Goal: Contribute content: Contribute content

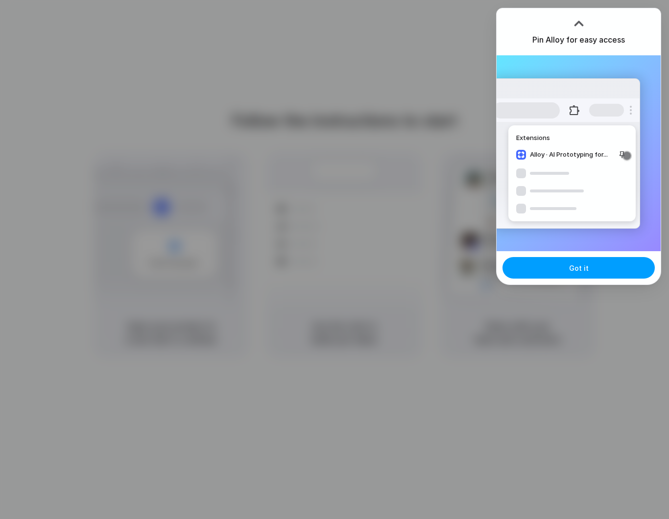
click at [566, 266] on button "Got it" at bounding box center [578, 268] width 152 height 22
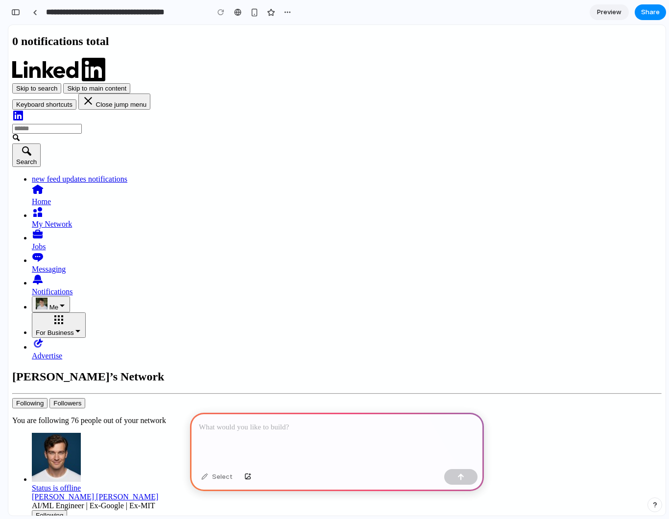
click at [243, 428] on p at bounding box center [337, 427] width 276 height 12
click at [391, 426] on p "**********" at bounding box center [337, 427] width 276 height 12
drag, startPoint x: 367, startPoint y: 428, endPoint x: 456, endPoint y: 431, distance: 88.6
click at [452, 430] on p "**********" at bounding box center [337, 427] width 276 height 12
click at [471, 471] on button "button" at bounding box center [460, 477] width 33 height 16
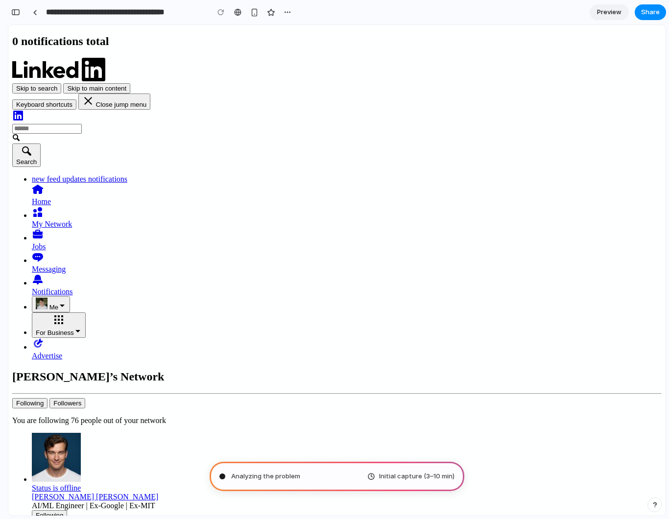
click at [19, 12] on div "button" at bounding box center [15, 12] width 9 height 7
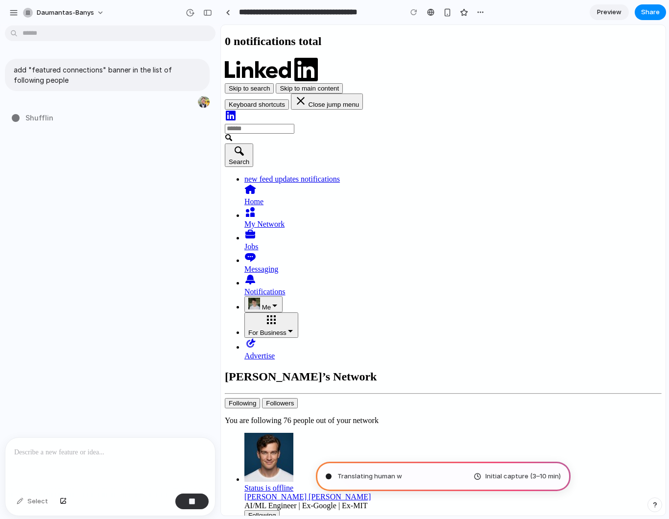
type input "**********"
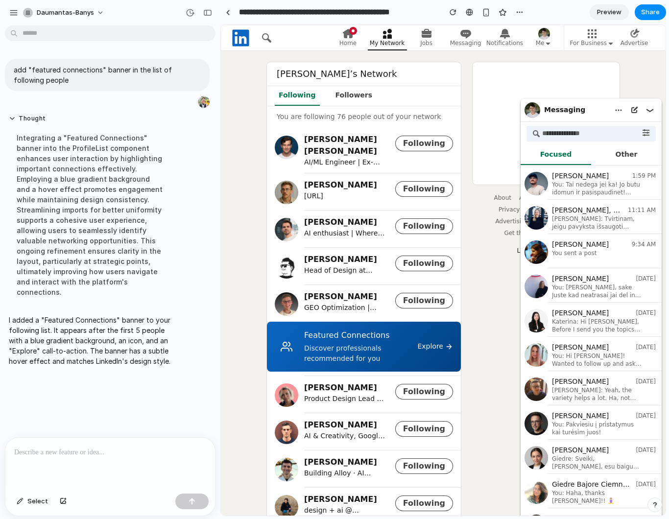
drag, startPoint x: 438, startPoint y: 356, endPoint x: 439, endPoint y: 312, distance: 44.1
click at [483, 326] on aside "About Accessibility Help Center Privacy & Terms Ad Choices Advertising Business…" at bounding box center [545, 519] width 147 height 915
click at [441, 346] on div "Featured Connections Discover professionals recommended for you Explore" at bounding box center [364, 346] width 194 height 50
click at [104, 461] on div at bounding box center [109, 464] width 209 height 52
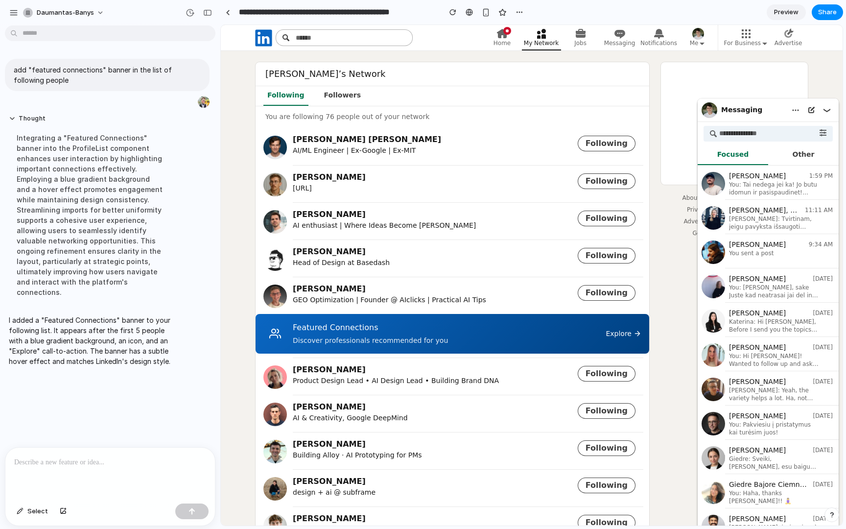
click at [76, 467] on div at bounding box center [109, 473] width 209 height 52
click at [235, 306] on div "Daumantas’s Network Following Followers You are following 76 people out of your…" at bounding box center [532, 506] width 622 height 888
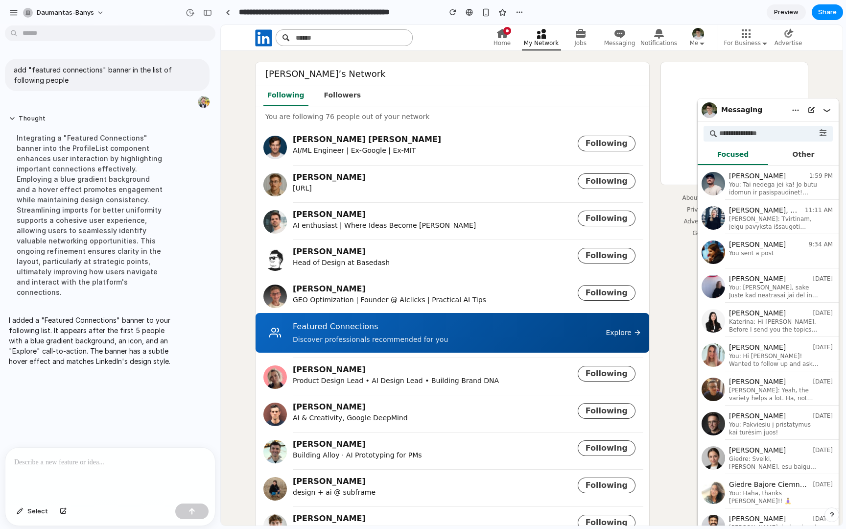
click at [621, 336] on div "Explore" at bounding box center [623, 332] width 36 height 10
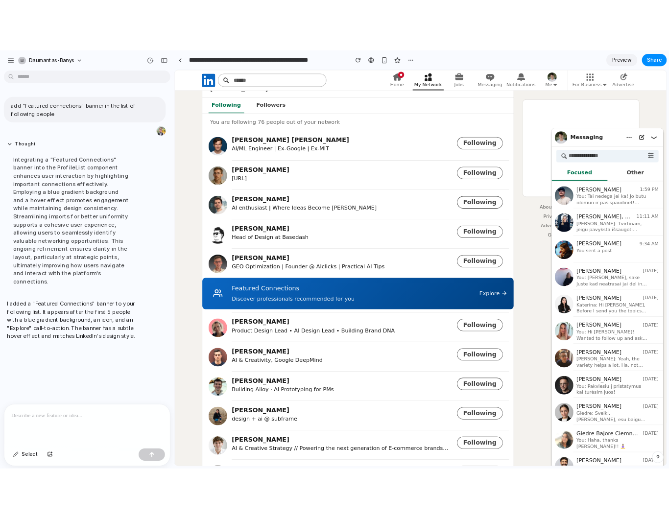
scroll to position [26, 0]
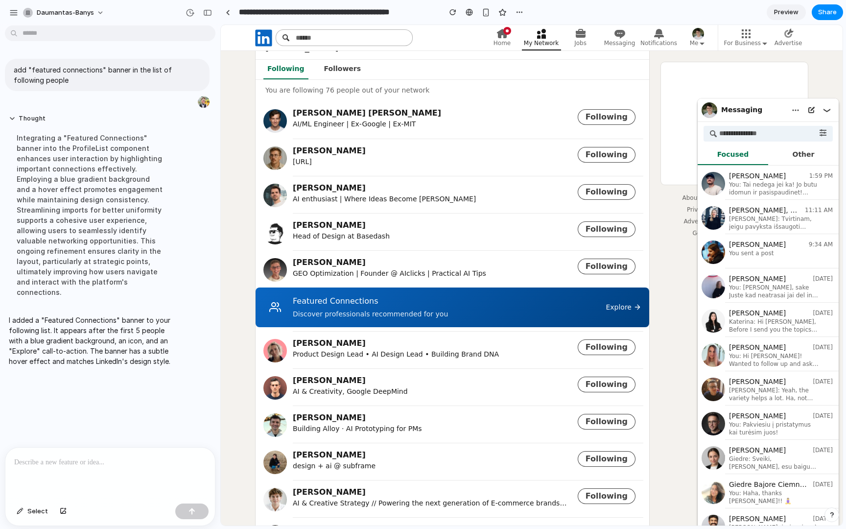
click at [121, 465] on p at bounding box center [110, 462] width 192 height 12
click at [249, 219] on div "Daumantas’s Network Following Followers You are following 76 people out of your…" at bounding box center [532, 480] width 622 height 888
click at [156, 460] on p "**********" at bounding box center [110, 462] width 192 height 12
click at [189, 510] on div "button" at bounding box center [191, 511] width 7 height 7
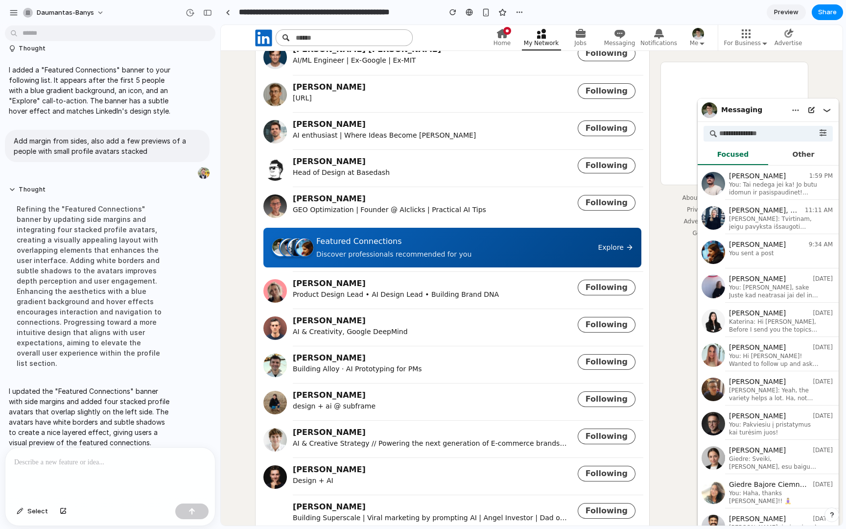
scroll to position [0, 0]
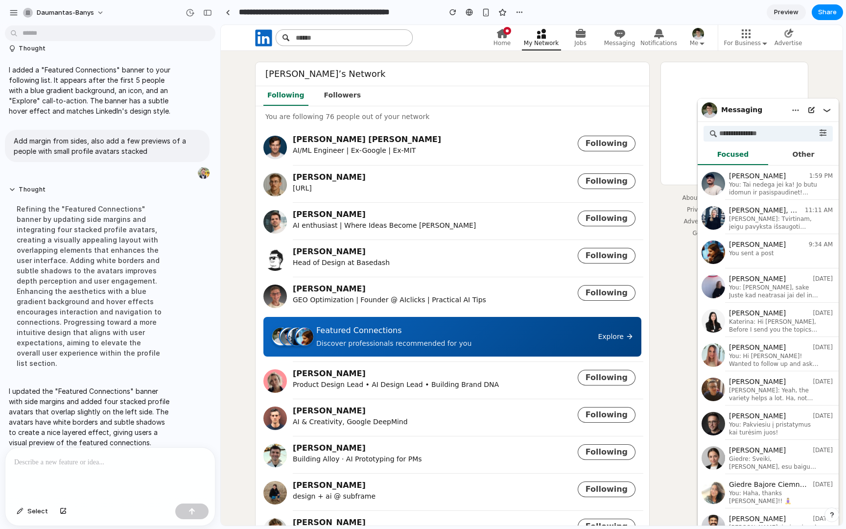
click at [327, 340] on div "Discover professionals recommended for you" at bounding box center [454, 343] width 276 height 10
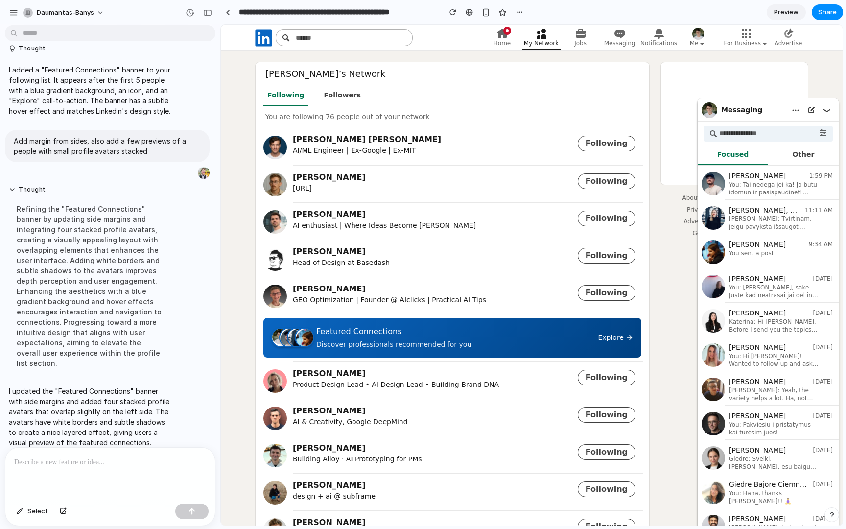
click at [112, 455] on div at bounding box center [109, 473] width 209 height 52
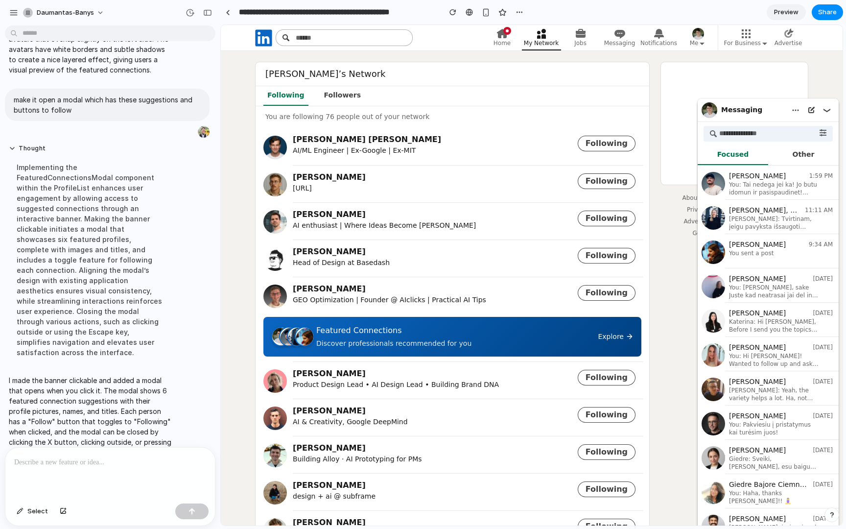
click at [374, 342] on div "Discover professionals recommended for you" at bounding box center [454, 343] width 276 height 10
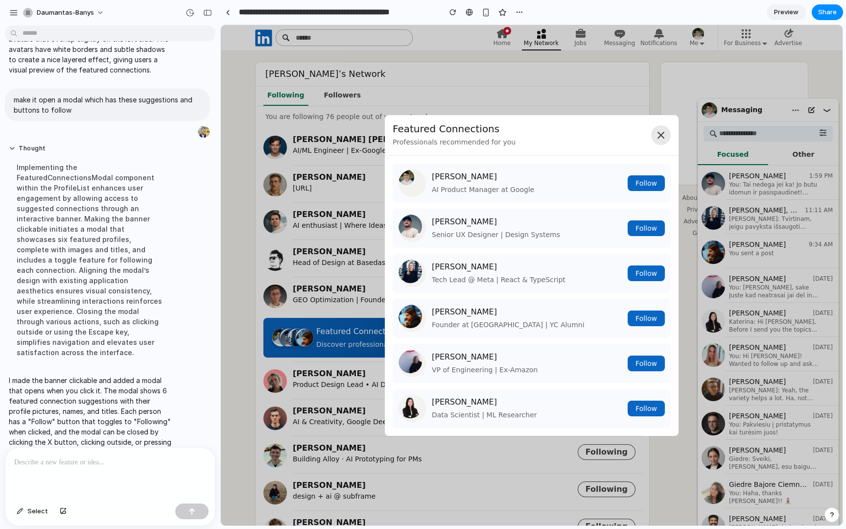
click at [659, 134] on icon at bounding box center [661, 135] width 6 height 6
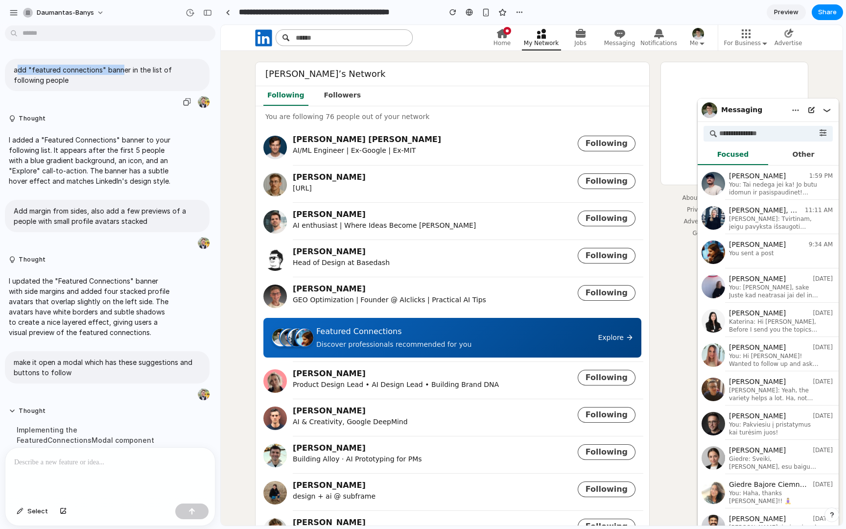
drag, startPoint x: 16, startPoint y: 69, endPoint x: 119, endPoint y: 74, distance: 103.9
click at [119, 74] on p "add "featured connections" banner in the list of following people" at bounding box center [107, 75] width 187 height 21
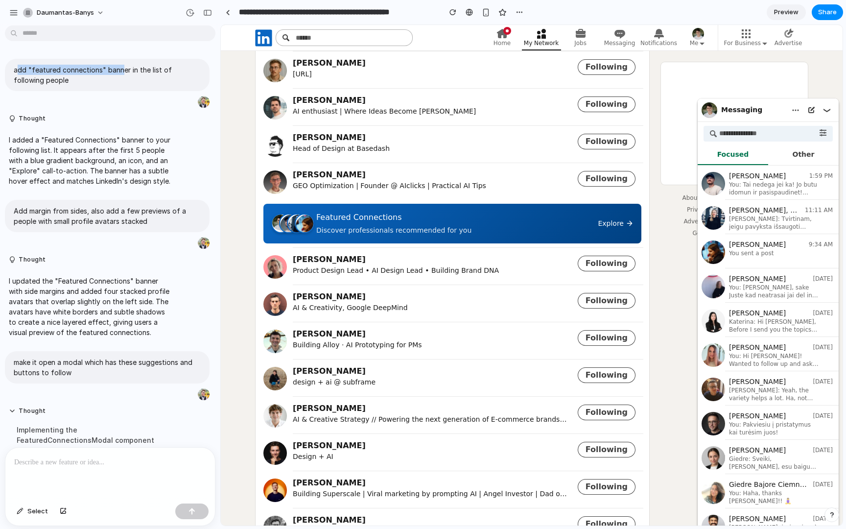
scroll to position [127, 0]
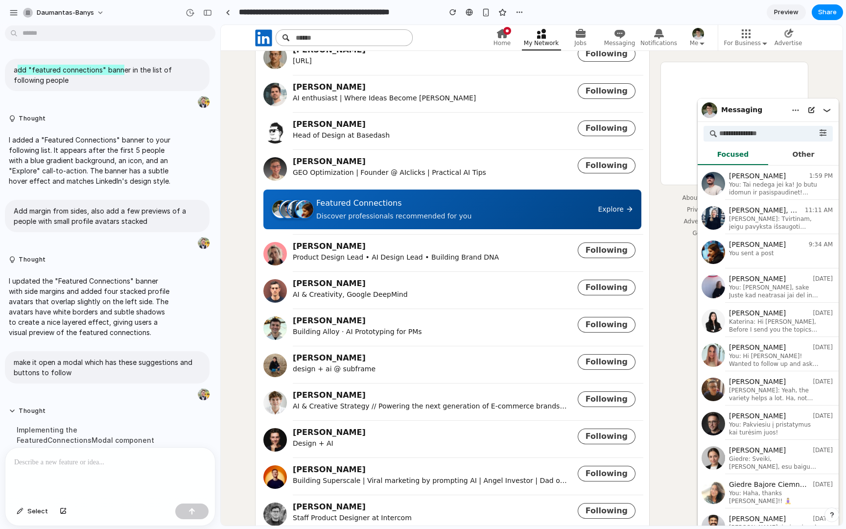
click at [583, 200] on div "Featured Connections" at bounding box center [454, 203] width 276 height 12
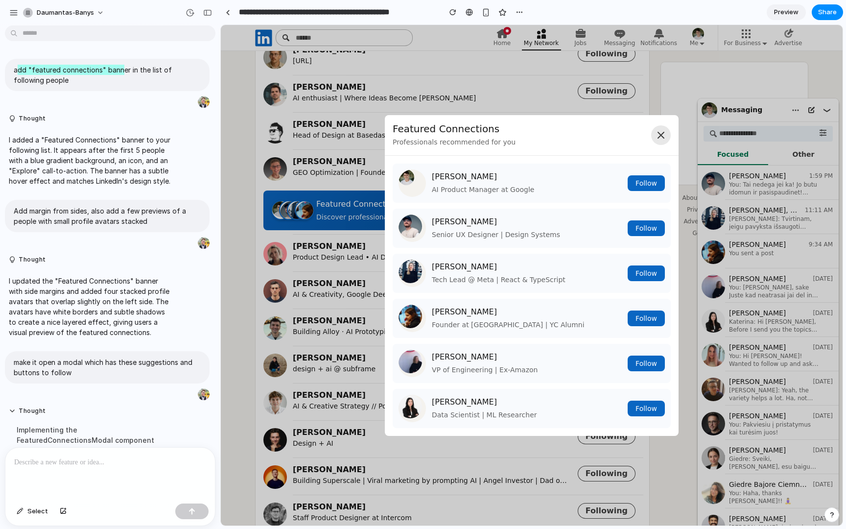
click at [659, 134] on icon at bounding box center [661, 135] width 6 height 6
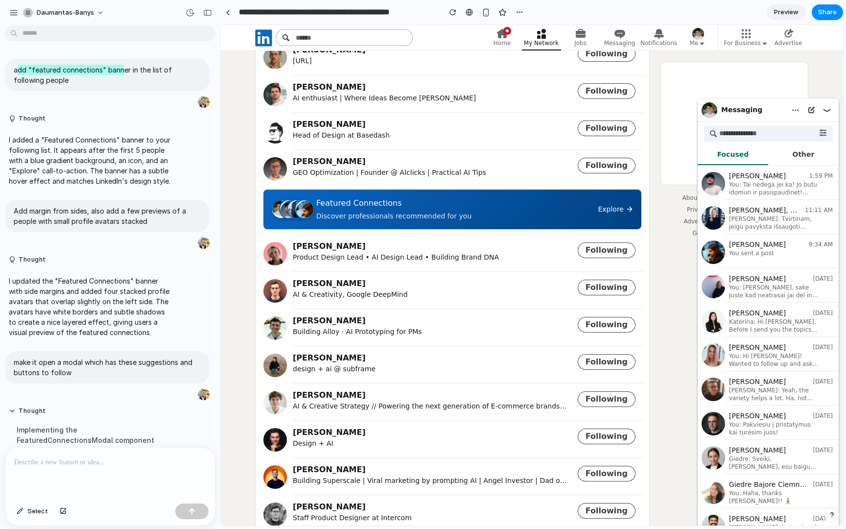
scroll to position [0, 0]
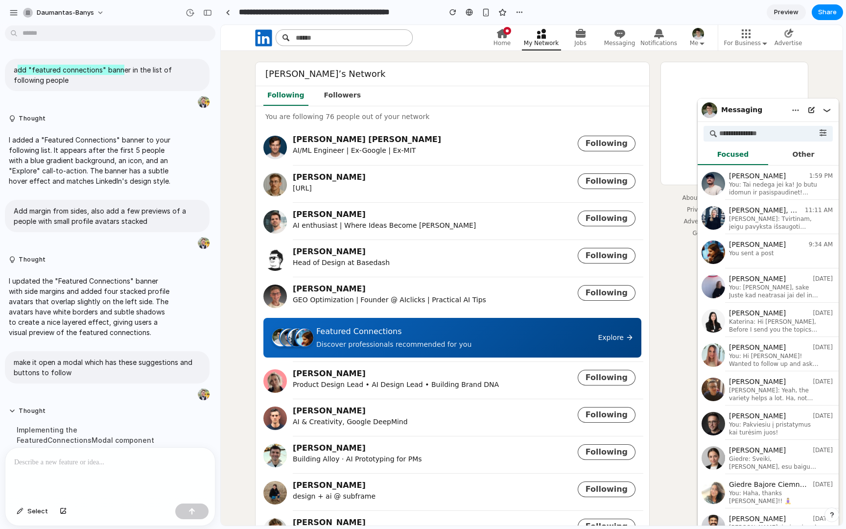
click at [240, 186] on div "Daumantas’s Network Following Followers You are following 76 people out of your…" at bounding box center [532, 508] width 622 height 892
click at [668, 12] on span "Share" at bounding box center [827, 12] width 19 height 10
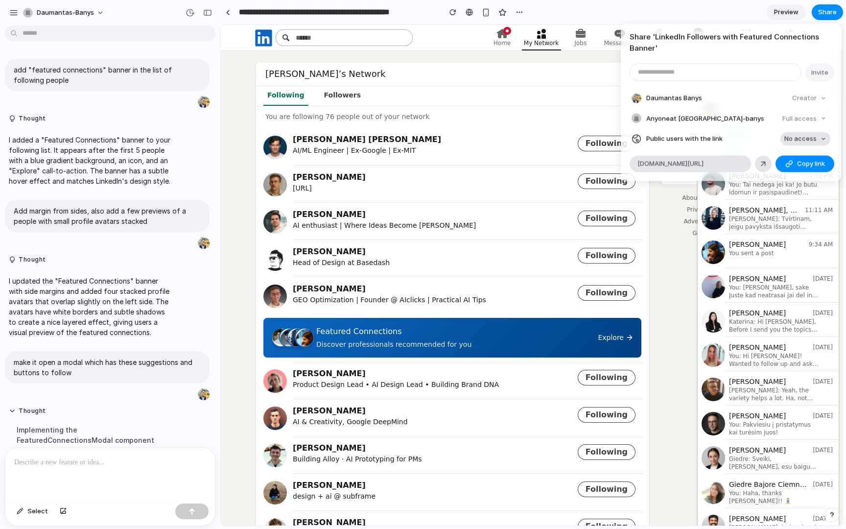
click at [668, 140] on span "No access" at bounding box center [800, 139] width 32 height 10
click at [668, 178] on span "Full access" at bounding box center [791, 175] width 34 height 10
click at [668, 164] on span "Copy link" at bounding box center [811, 164] width 28 height 10
click at [229, 77] on div "Share ' LinkedIn Followers with Featured Connections Banner ' Invite Daumantas …" at bounding box center [423, 264] width 846 height 529
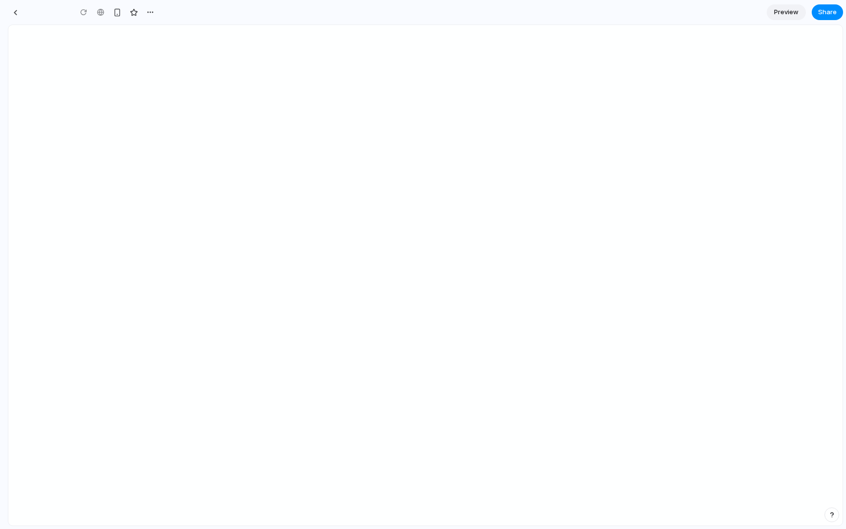
type input "**********"
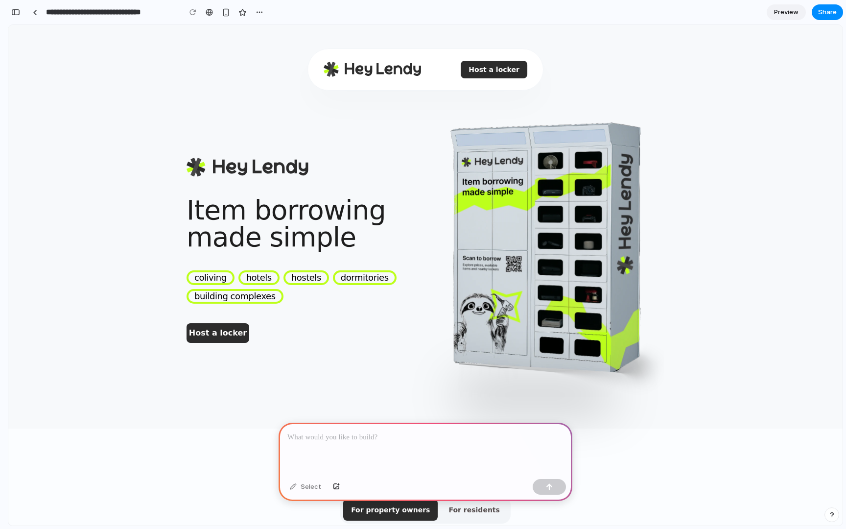
click at [366, 445] on div at bounding box center [425, 448] width 294 height 52
click at [553, 491] on button "button" at bounding box center [548, 487] width 33 height 16
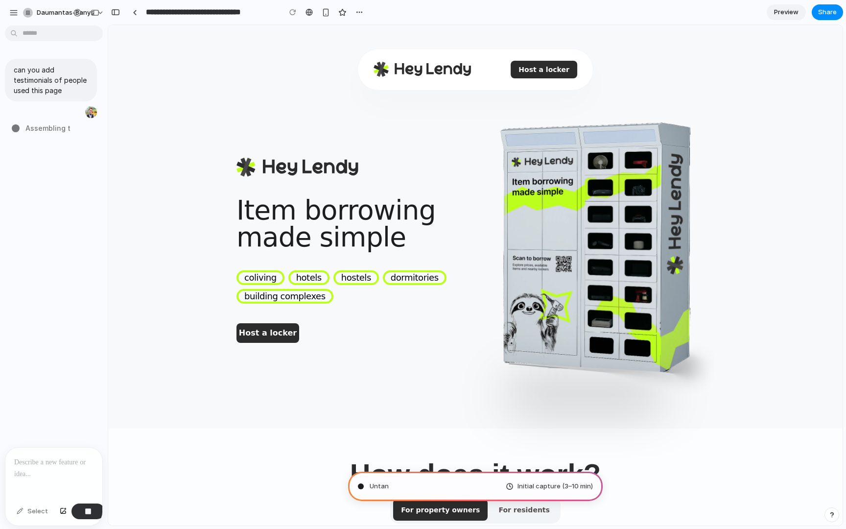
type input "**********"
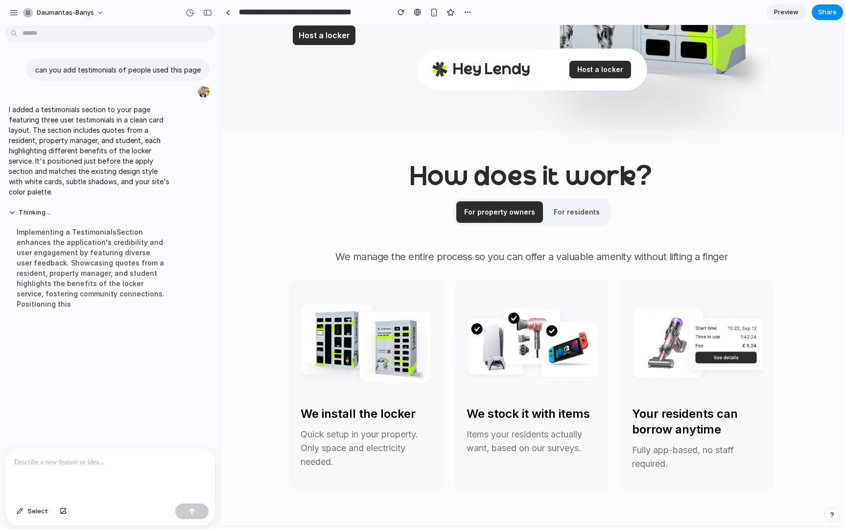
scroll to position [319, 0]
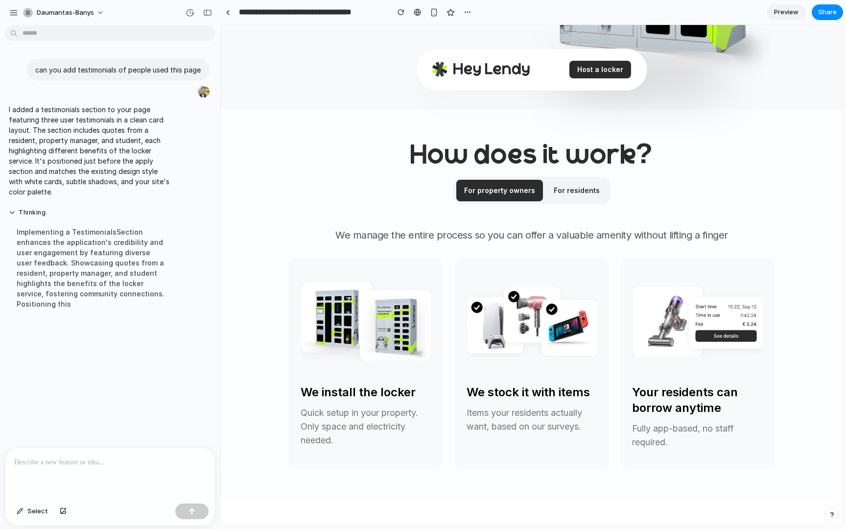
click at [579, 186] on button "For residents" at bounding box center [577, 191] width 62 height 22
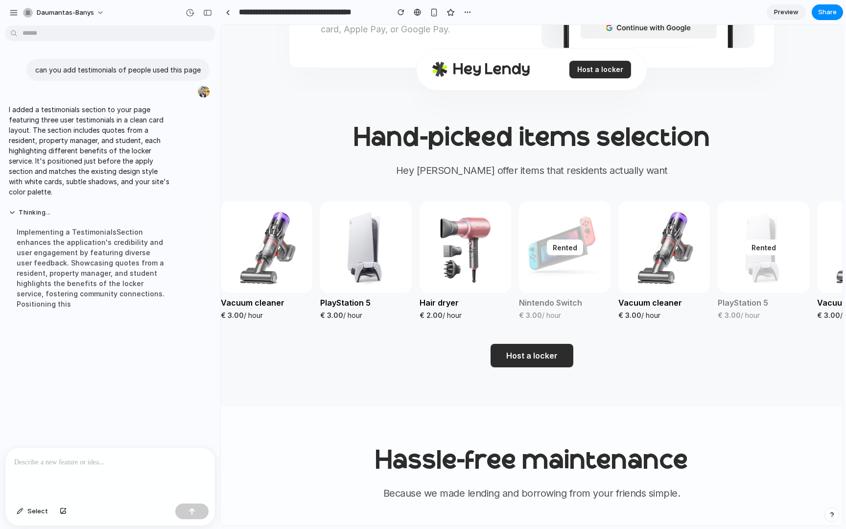
scroll to position [1269, 0]
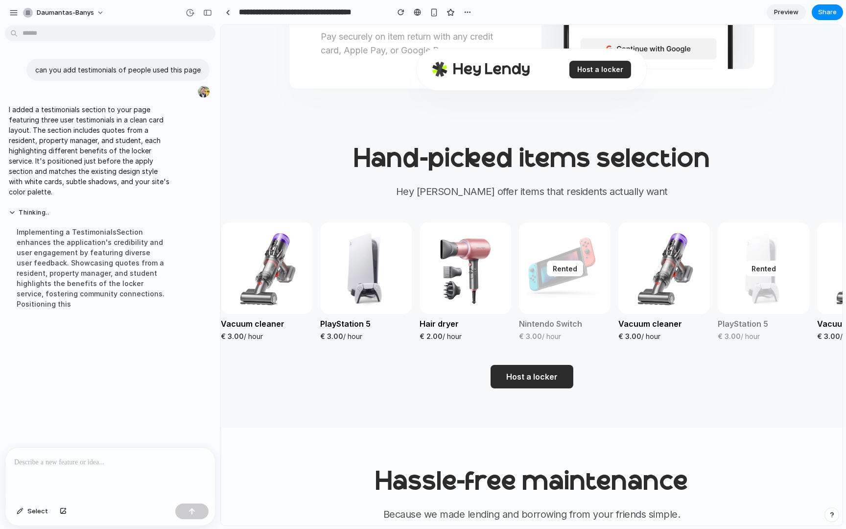
click at [583, 286] on img at bounding box center [565, 268] width 92 height 92
drag, startPoint x: 583, startPoint y: 286, endPoint x: 453, endPoint y: 286, distance: 129.7
click at [453, 286] on div "Vacuum cleaner € 3.00 / hour PlayStation 5 € 3.00 / hour Hair dryer € 2.00 / ho…" at bounding box center [515, 281] width 588 height 119
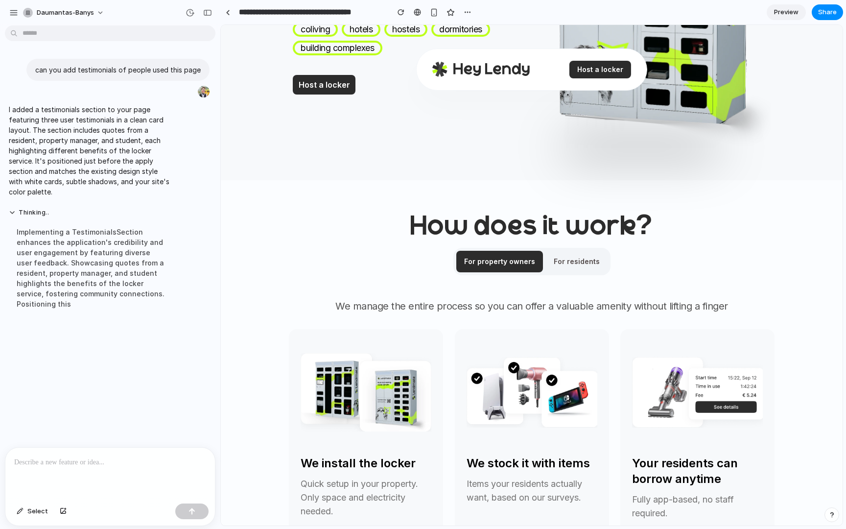
scroll to position [256, 0]
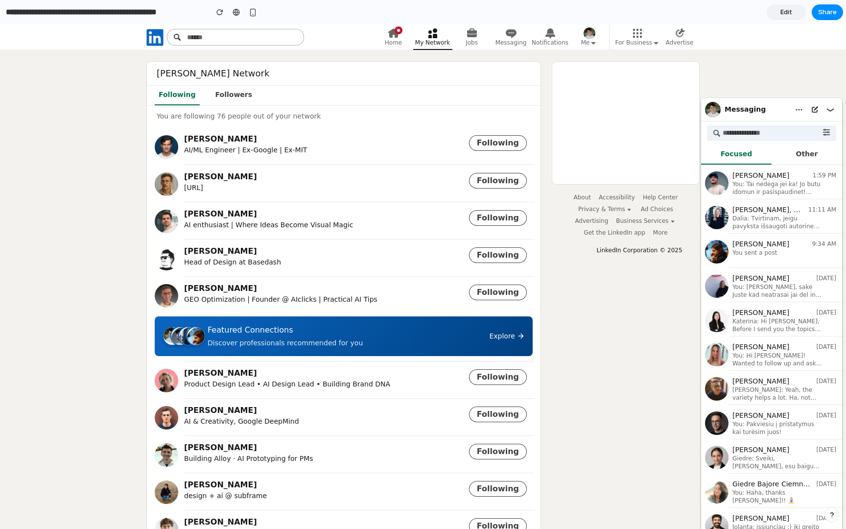
click at [449, 340] on div "Discover professionals recommended for you" at bounding box center [346, 343] width 276 height 10
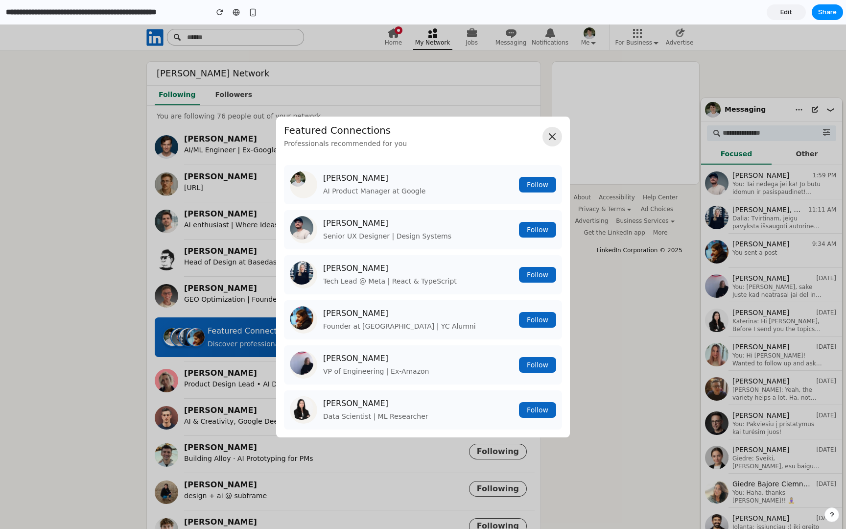
click at [554, 135] on icon at bounding box center [552, 137] width 12 height 12
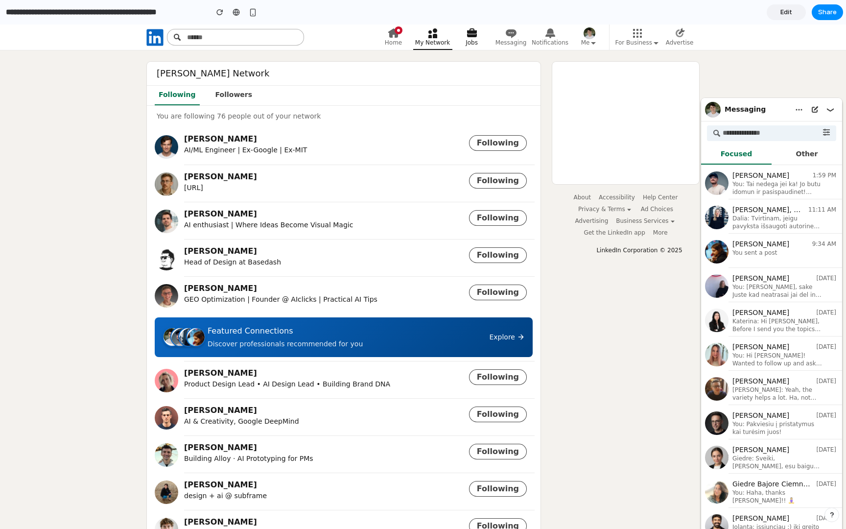
click at [473, 46] on span "Jobs" at bounding box center [471, 43] width 12 height 8
click at [388, 39] on link "Home" at bounding box center [393, 36] width 39 height 25
click at [832, 173] on icon "button" at bounding box center [832, 175] width 8 height 8
click at [497, 254] on span "Following" at bounding box center [498, 255] width 42 height 10
click at [503, 295] on span "Following" at bounding box center [498, 292] width 42 height 10
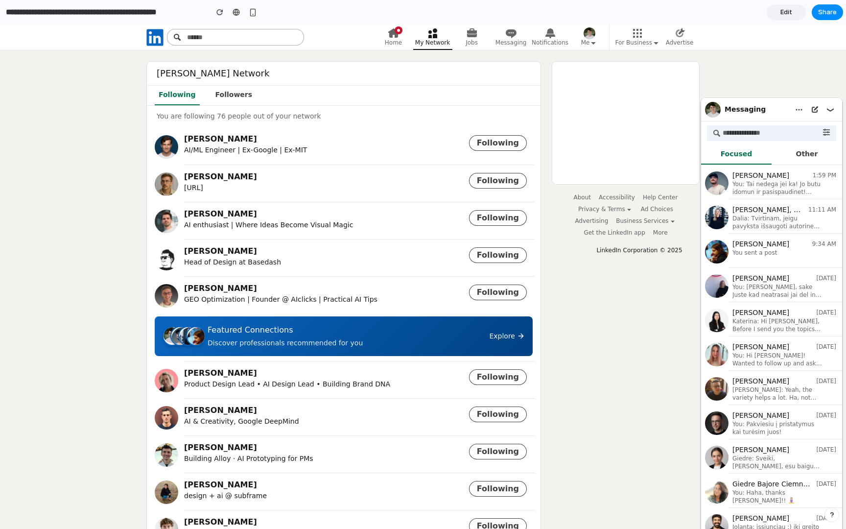
click at [321, 335] on div "Featured Connections" at bounding box center [346, 330] width 276 height 12
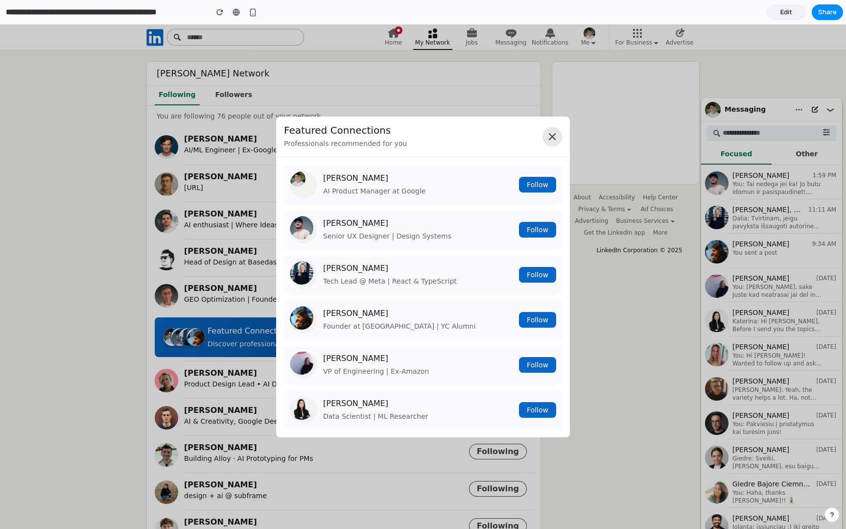
click at [546, 139] on icon at bounding box center [552, 137] width 12 height 12
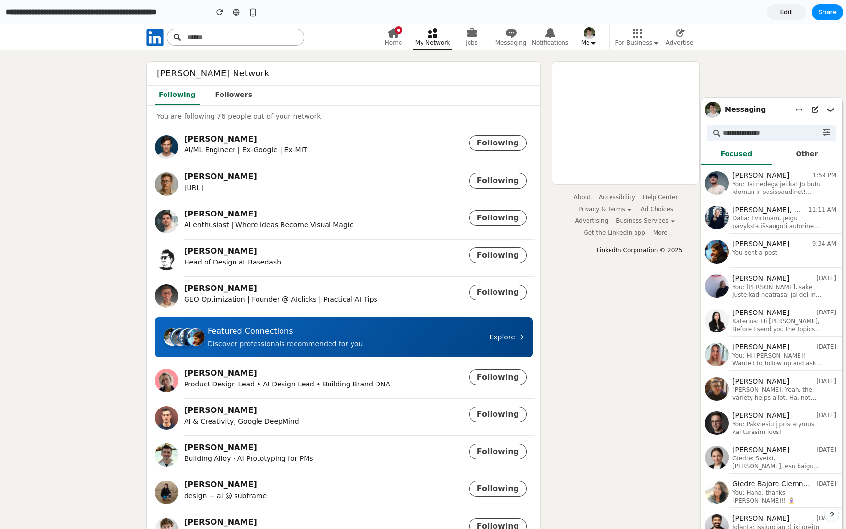
click at [593, 44] on icon "button" at bounding box center [593, 43] width 8 height 8
click at [253, 10] on div "button" at bounding box center [253, 12] width 8 height 8
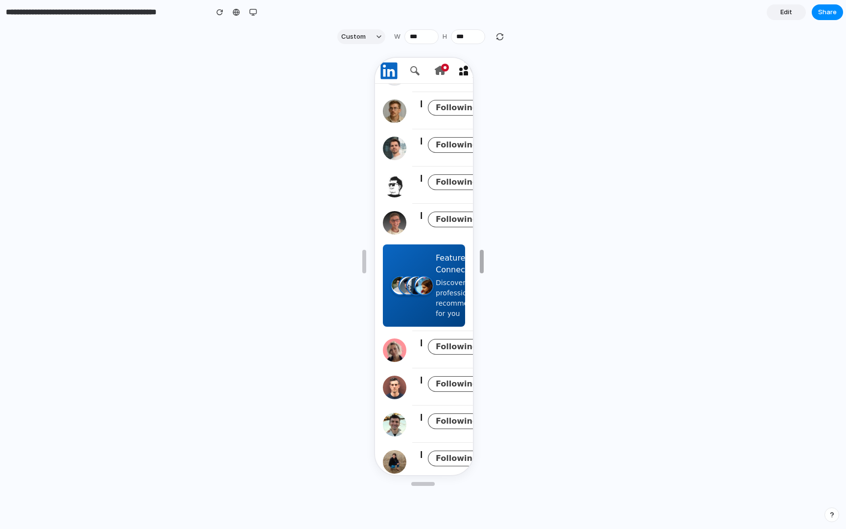
scroll to position [100, 0]
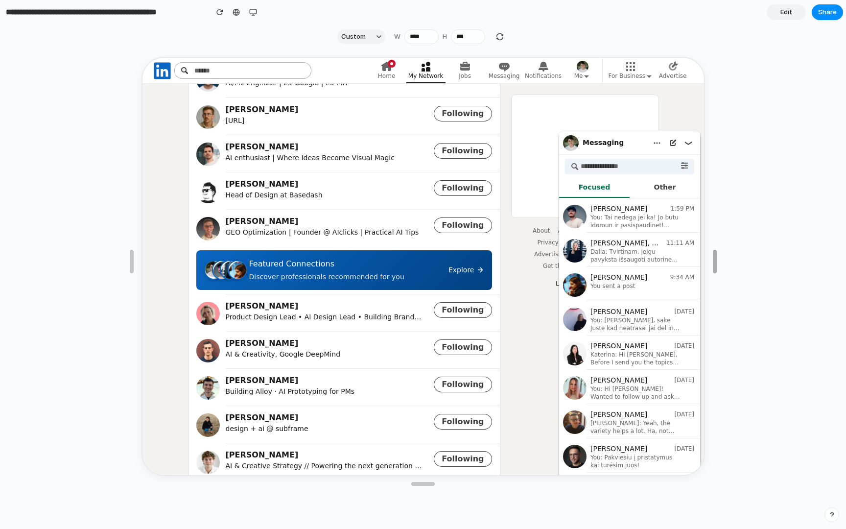
drag, startPoint x: 527, startPoint y: 264, endPoint x: 713, endPoint y: 279, distance: 186.6
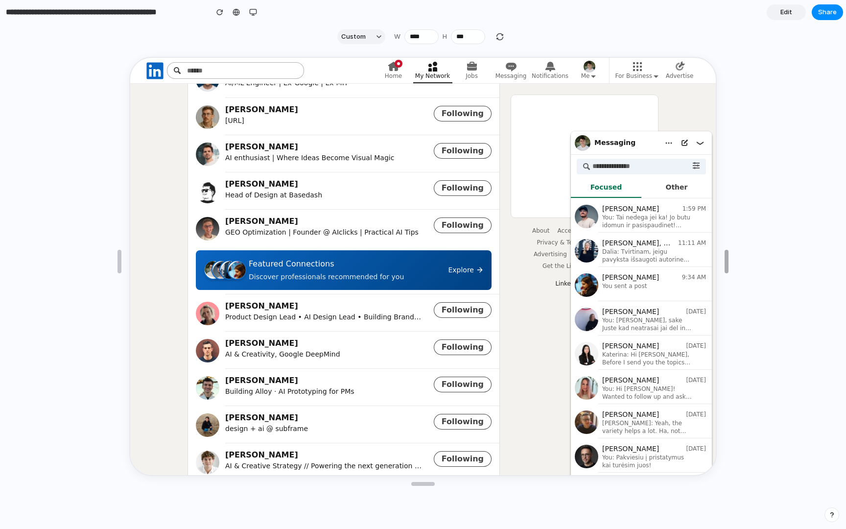
drag, startPoint x: 713, startPoint y: 279, endPoint x: 789, endPoint y: 280, distance: 75.9
drag, startPoint x: 722, startPoint y: 269, endPoint x: 811, endPoint y: 270, distance: 89.6
click at [784, 14] on span "Edit" at bounding box center [786, 12] width 12 height 10
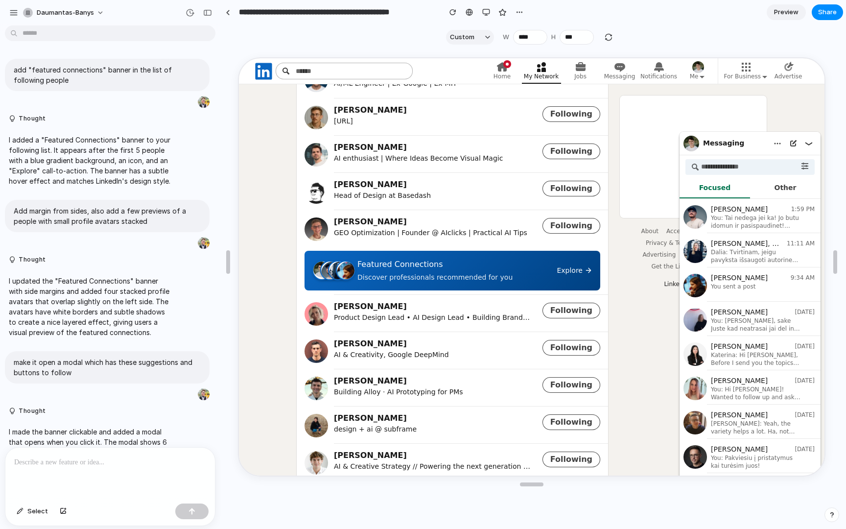
scroll to position [62, 0]
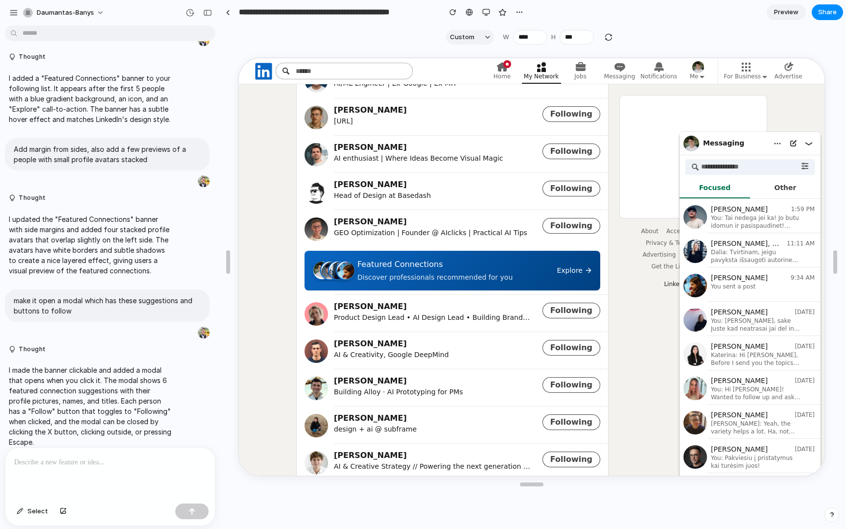
click at [784, 14] on span "Preview" at bounding box center [786, 12] width 24 height 10
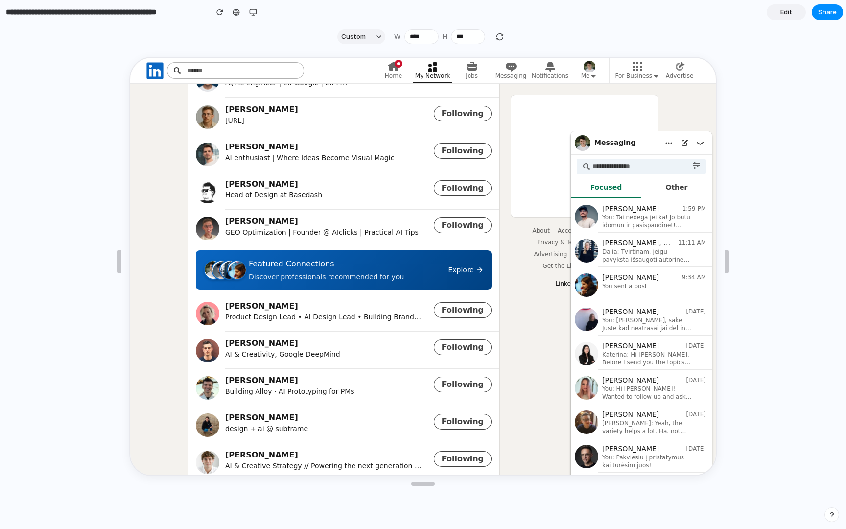
click at [748, 173] on div at bounding box center [423, 289] width 846 height 480
click at [780, 14] on span "Edit" at bounding box center [786, 12] width 12 height 10
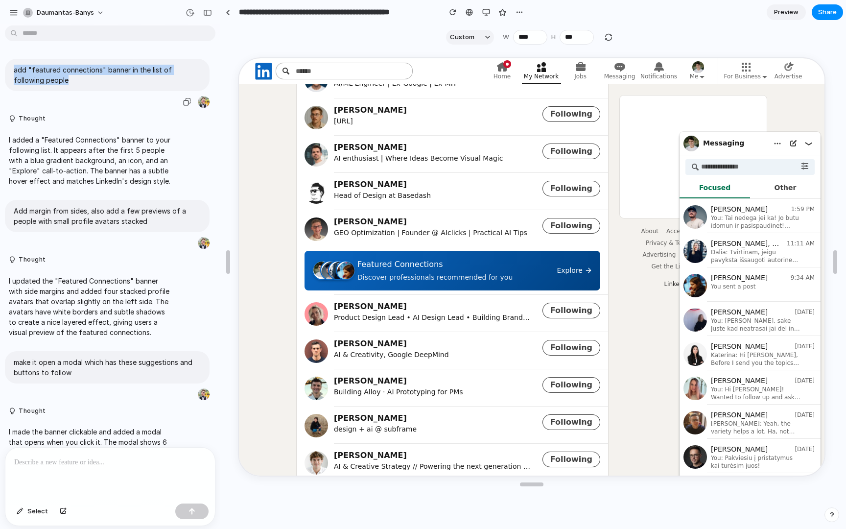
drag, startPoint x: 44, startPoint y: 81, endPoint x: 14, endPoint y: 70, distance: 31.4
click at [14, 70] on p "add "featured connections" banner in the list of following people" at bounding box center [107, 75] width 187 height 21
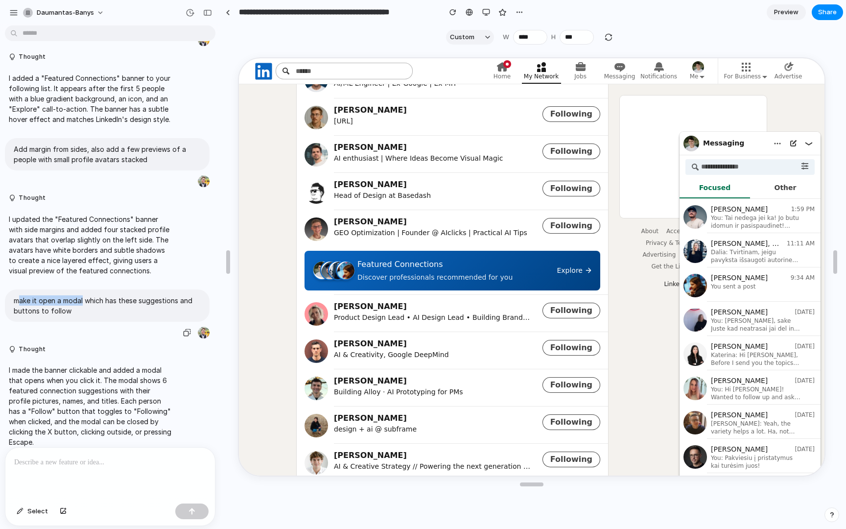
drag, startPoint x: 83, startPoint y: 304, endPoint x: 19, endPoint y: 304, distance: 64.1
click at [19, 304] on p "make it open a modal which has these suggestions and buttons to follow" at bounding box center [107, 305] width 187 height 21
click at [646, 328] on aside "About Accessibility Help Center Privacy & Terms Ad Choices Advertising Business…" at bounding box center [692, 440] width 147 height 892
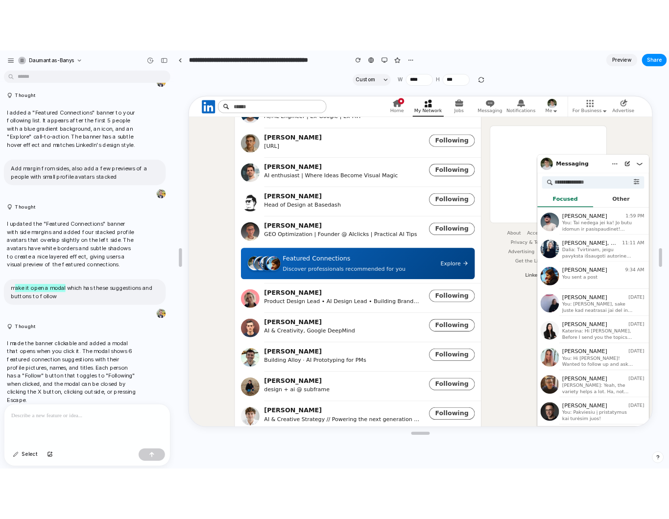
scroll to position [0, 0]
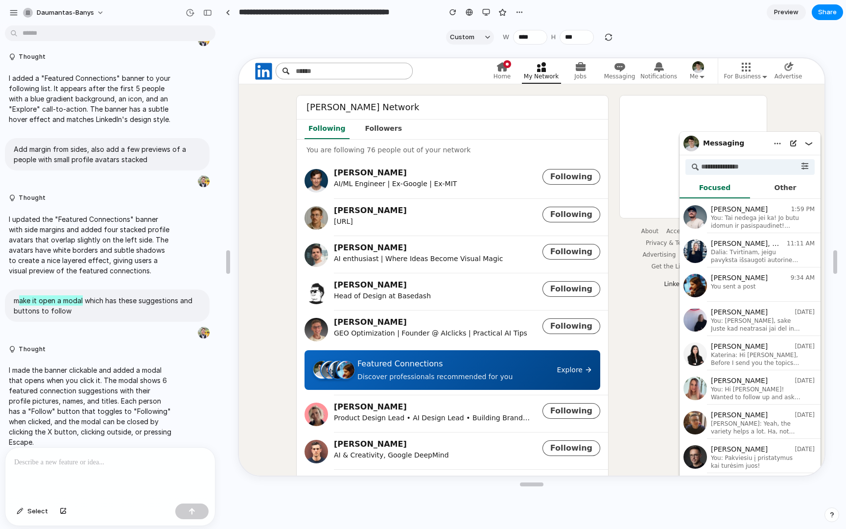
click at [395, 367] on div "Featured Connections" at bounding box center [452, 363] width 193 height 12
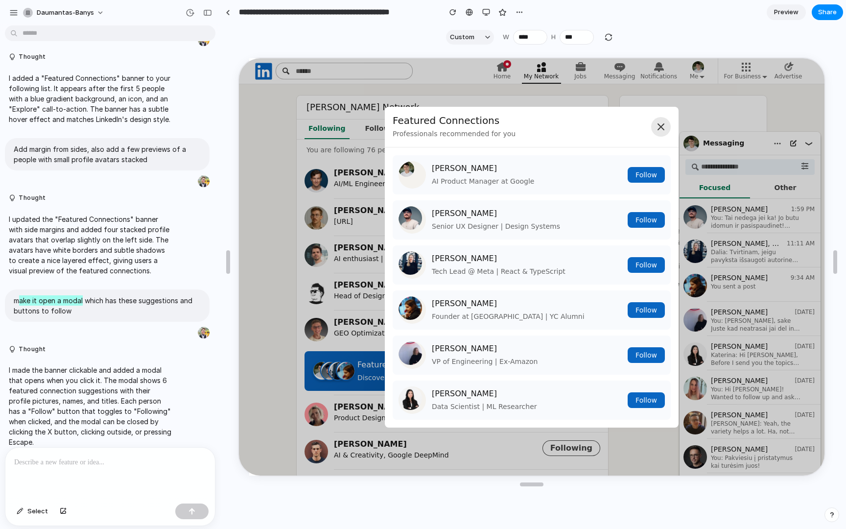
click at [657, 128] on icon at bounding box center [660, 126] width 12 height 12
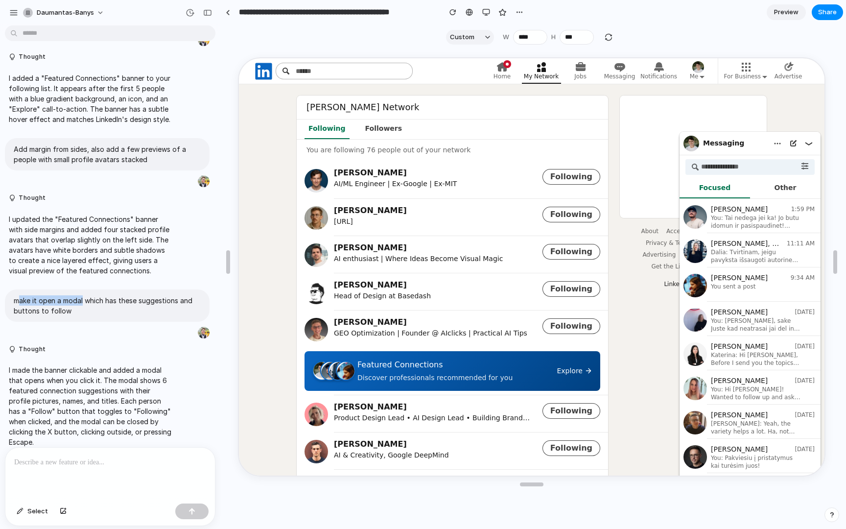
click at [797, 13] on span "Preview" at bounding box center [786, 12] width 24 height 10
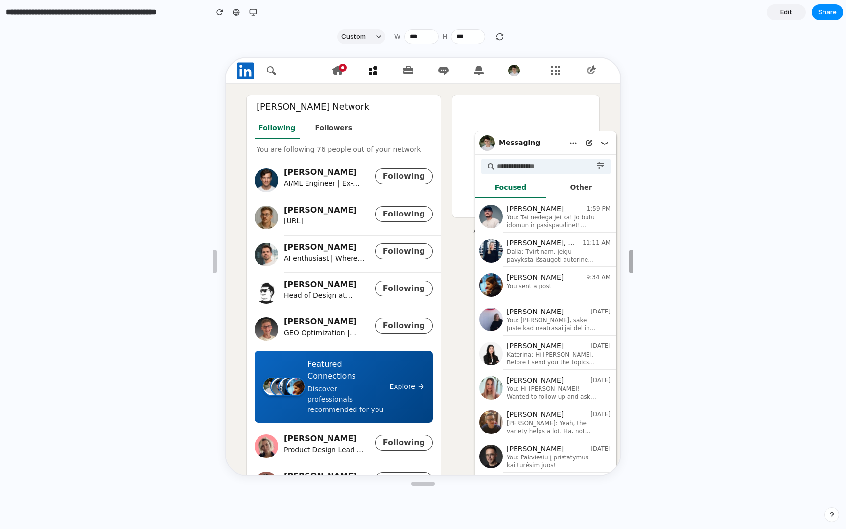
drag, startPoint x: 729, startPoint y: 258, endPoint x: 633, endPoint y: 262, distance: 95.5
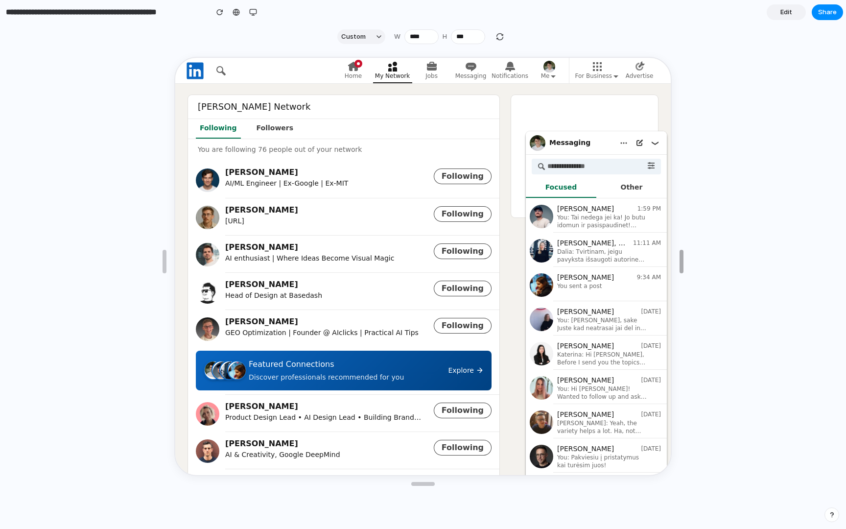
drag, startPoint x: 631, startPoint y: 243, endPoint x: 681, endPoint y: 263, distance: 54.3
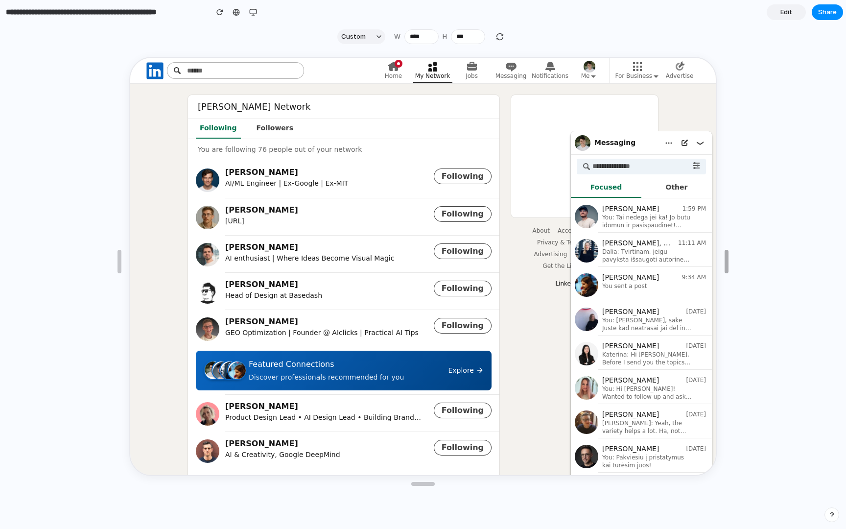
drag, startPoint x: 681, startPoint y: 263, endPoint x: 766, endPoint y: 263, distance: 85.2
click at [255, 126] on button "Followers" at bounding box center [274, 128] width 45 height 20
click at [215, 127] on button "Following" at bounding box center [217, 128] width 45 height 20
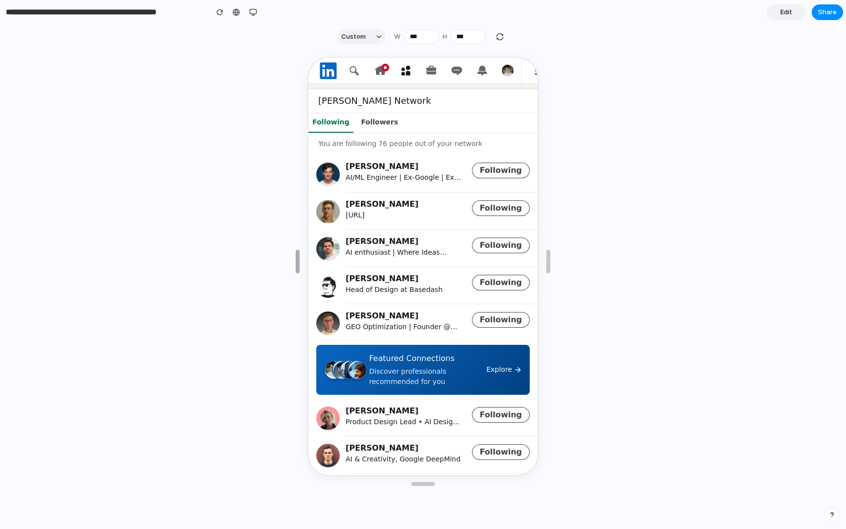
drag, startPoint x: 120, startPoint y: 246, endPoint x: 287, endPoint y: 282, distance: 170.4
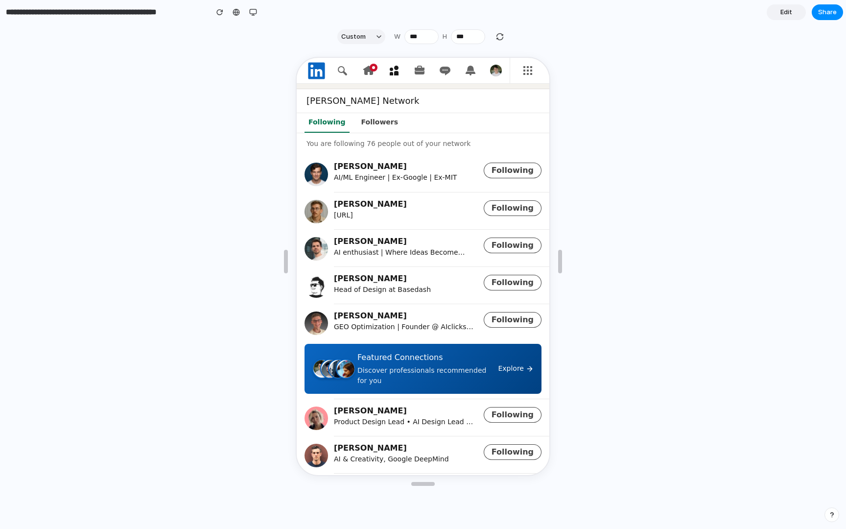
click at [426, 374] on div "Discover professionals recommended for you" at bounding box center [423, 374] width 135 height 21
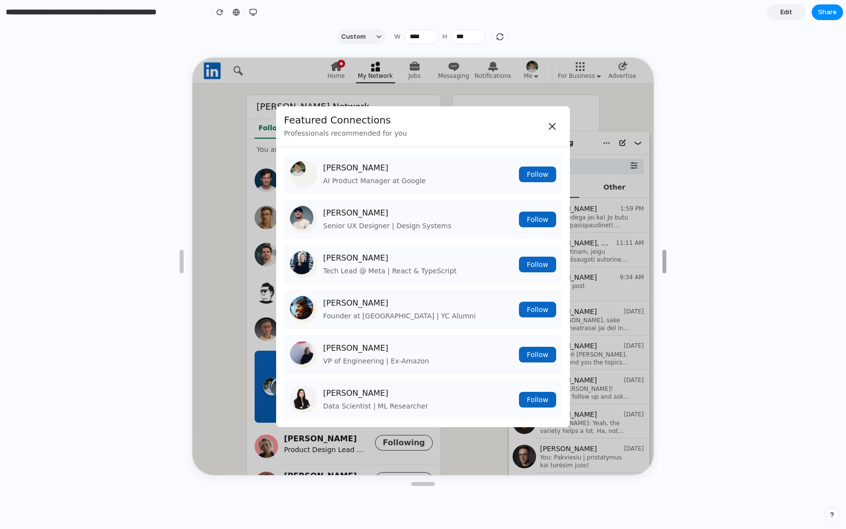
drag, startPoint x: 556, startPoint y: 250, endPoint x: 690, endPoint y: 244, distance: 133.2
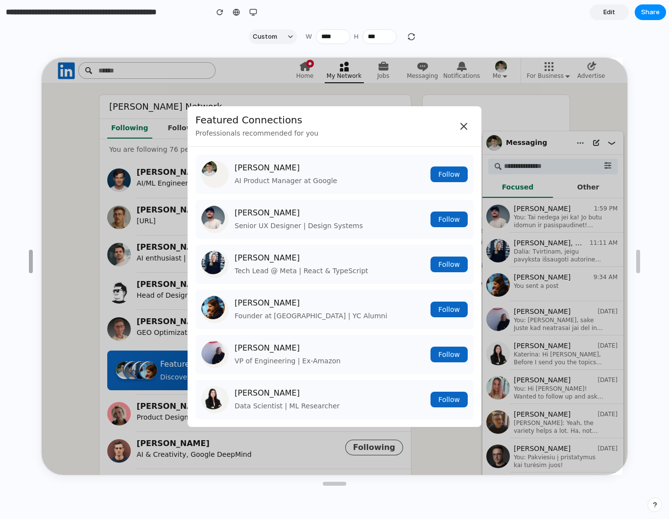
drag, startPoint x: 65, startPoint y: 260, endPoint x: -8, endPoint y: 245, distance: 74.4
click at [0, 245] on html "**********" at bounding box center [334, 259] width 669 height 519
click at [463, 127] on icon at bounding box center [463, 125] width 12 height 12
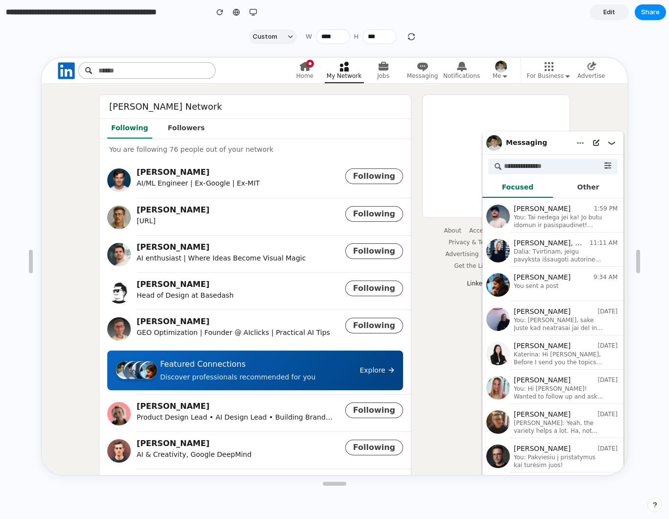
click at [613, 13] on span "Edit" at bounding box center [609, 12] width 12 height 10
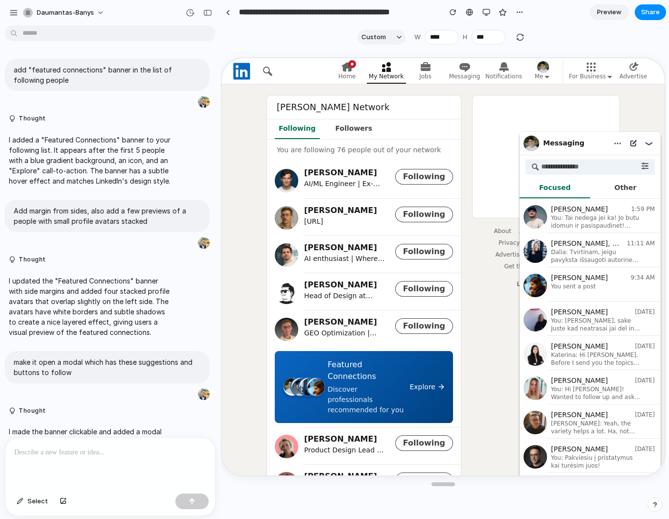
click at [597, 11] on span "Preview" at bounding box center [609, 12] width 24 height 10
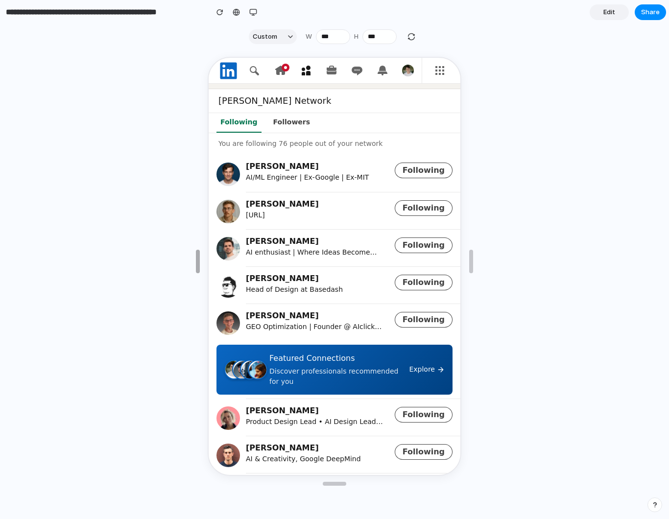
drag, startPoint x: 35, startPoint y: 250, endPoint x: 202, endPoint y: 269, distance: 168.0
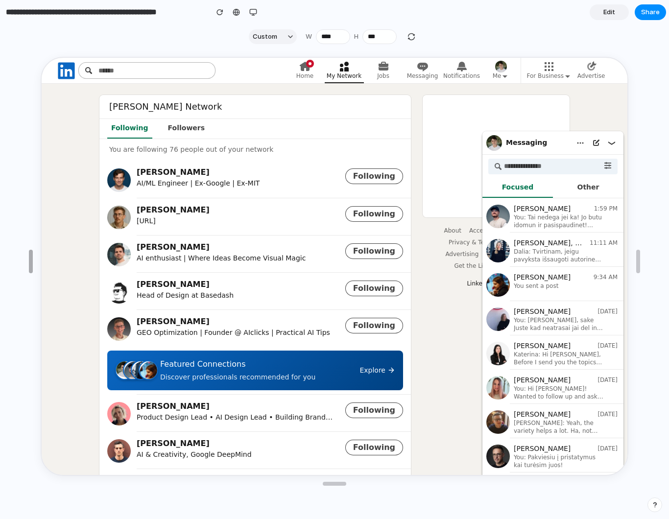
drag, startPoint x: 202, startPoint y: 269, endPoint x: 34, endPoint y: 258, distance: 168.2
click at [604, 18] on link "Edit" at bounding box center [608, 12] width 39 height 16
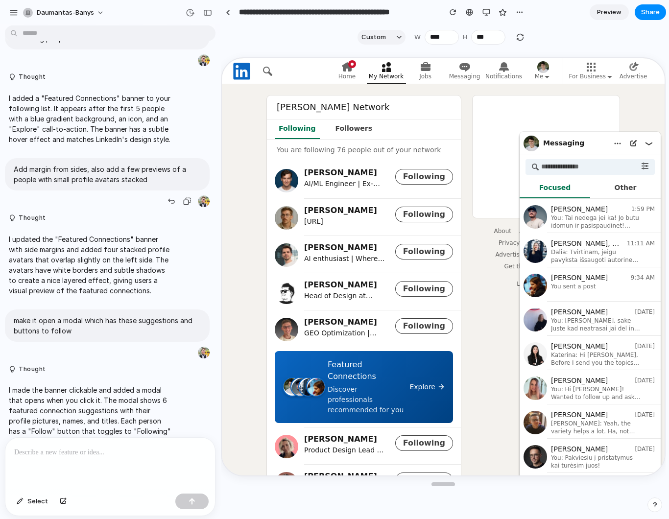
scroll to position [71, 0]
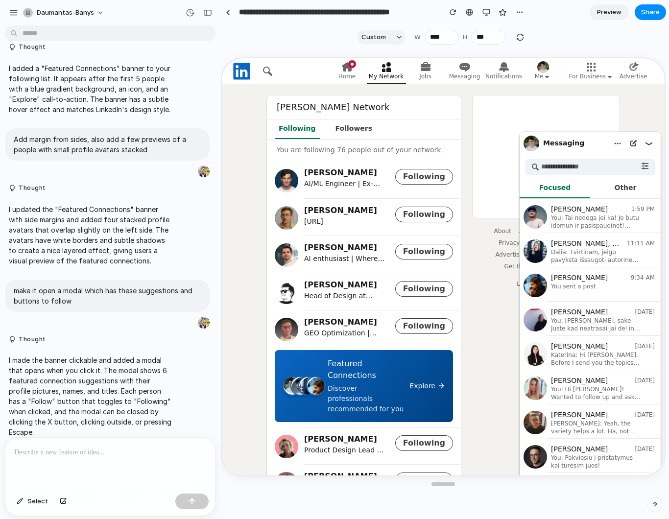
click at [327, 366] on div "Featured Connections" at bounding box center [364, 368] width 76 height 23
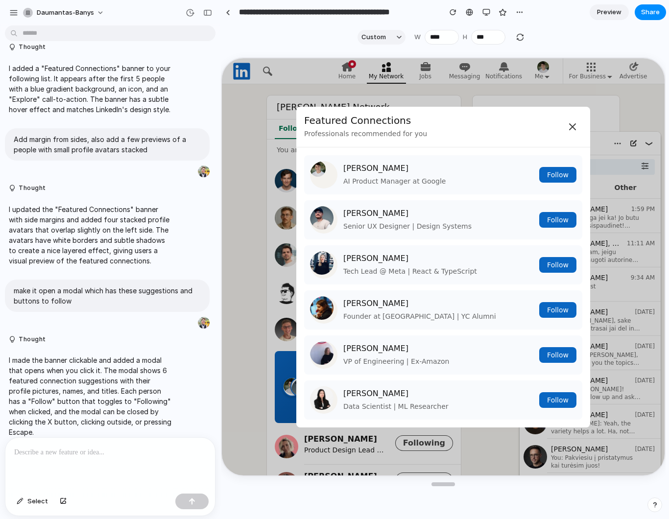
click at [617, 14] on span "Preview" at bounding box center [609, 12] width 24 height 10
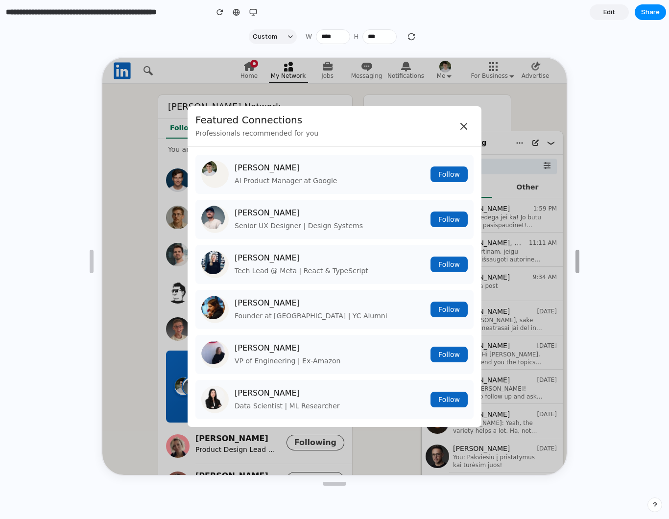
type input "****"
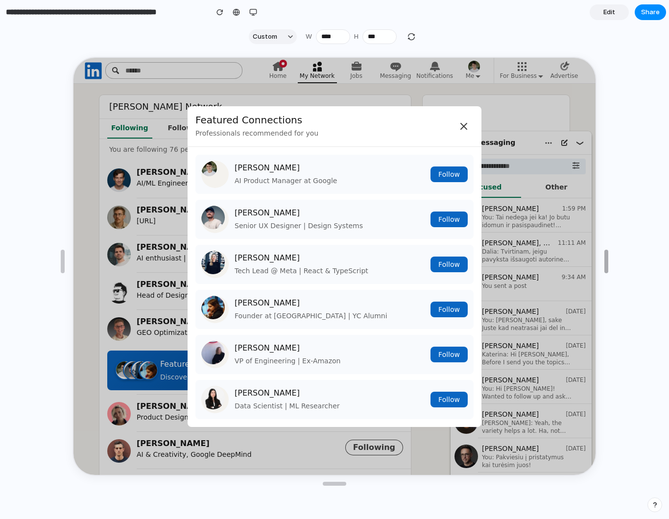
drag, startPoint x: 636, startPoint y: 256, endPoint x: 604, endPoint y: 317, distance: 69.0
click at [463, 124] on icon at bounding box center [463, 125] width 6 height 6
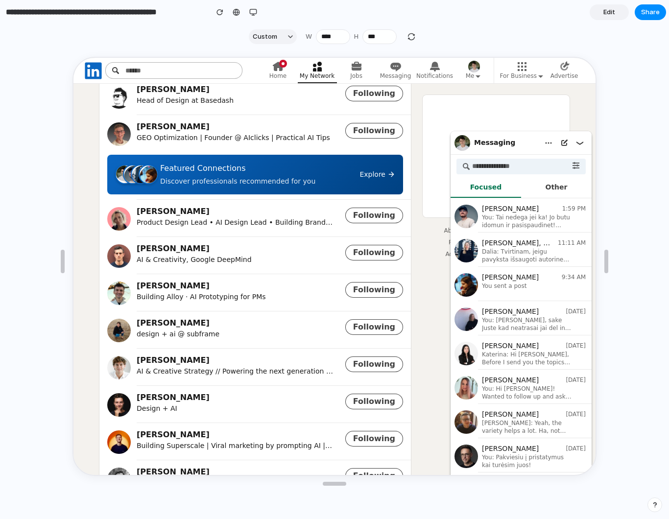
scroll to position [199, 0]
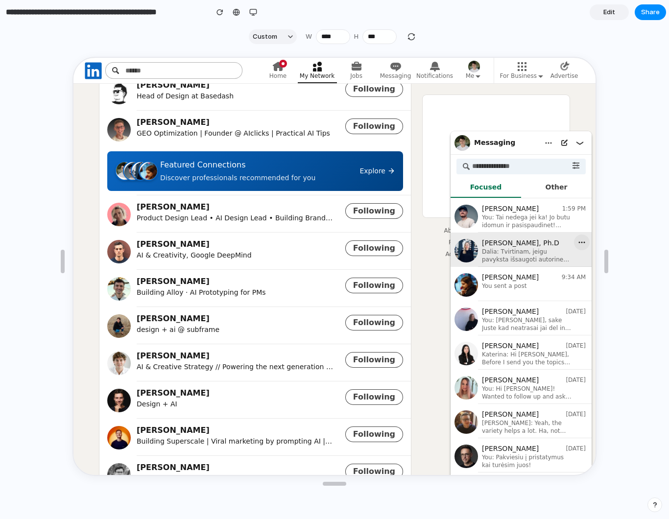
click at [580, 245] on button "button" at bounding box center [581, 241] width 16 height 16
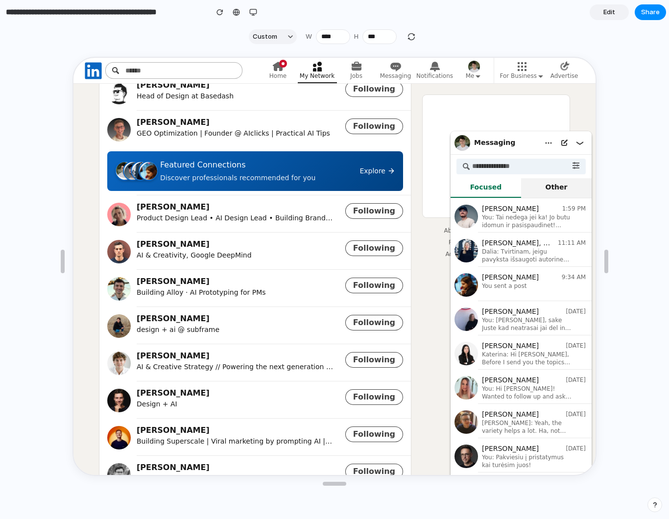
click at [552, 179] on button "Other" at bounding box center [555, 187] width 70 height 20
click at [505, 189] on button "Focused" at bounding box center [484, 187] width 70 height 20
click at [577, 168] on use "button" at bounding box center [574, 164] width 7 height 7
click at [82, 210] on div "Daumantas’s Network Following Followers You are following 76 people out of your…" at bounding box center [333, 341] width 522 height 892
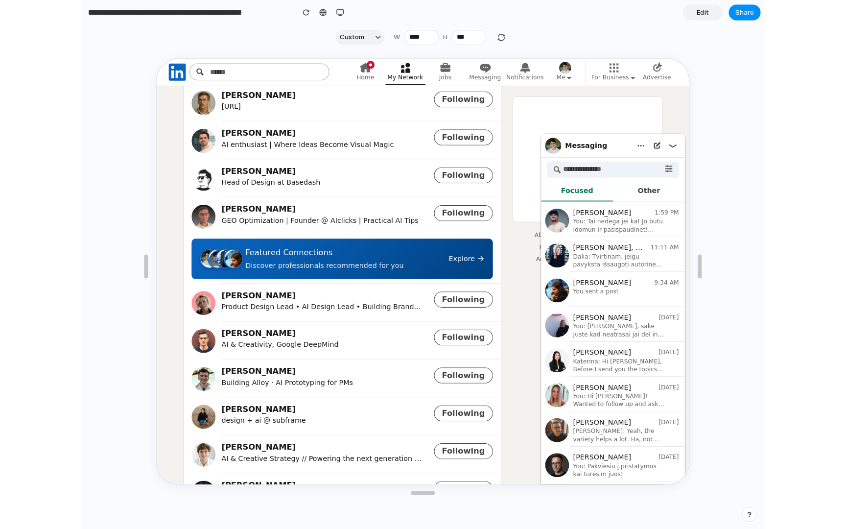
scroll to position [0, 0]
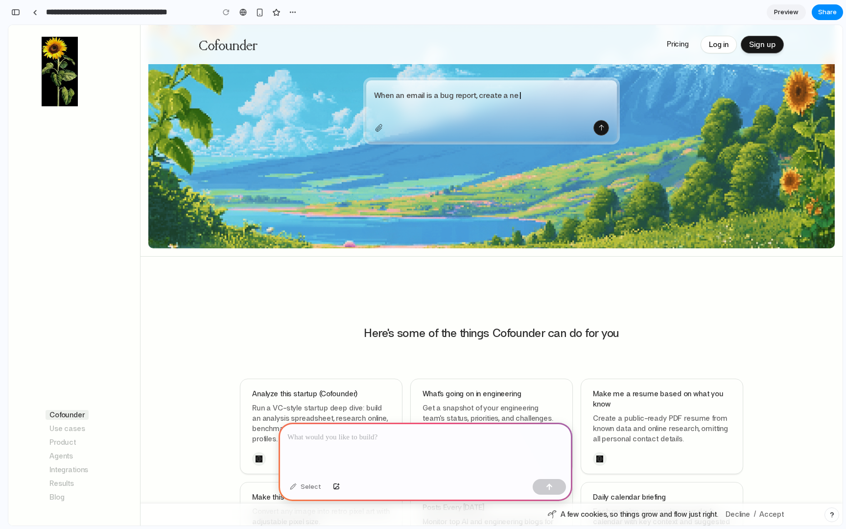
scroll to position [323, 0]
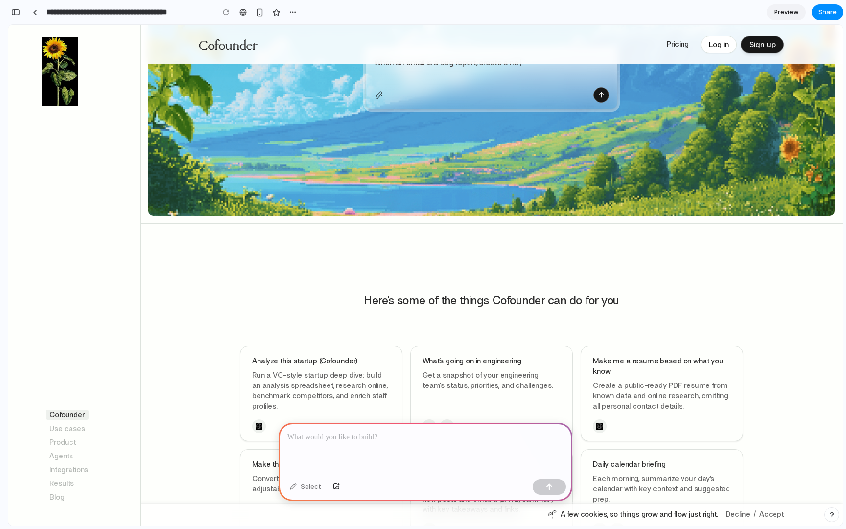
click at [63, 426] on link "Use cases" at bounding box center [68, 428] width 44 height 10
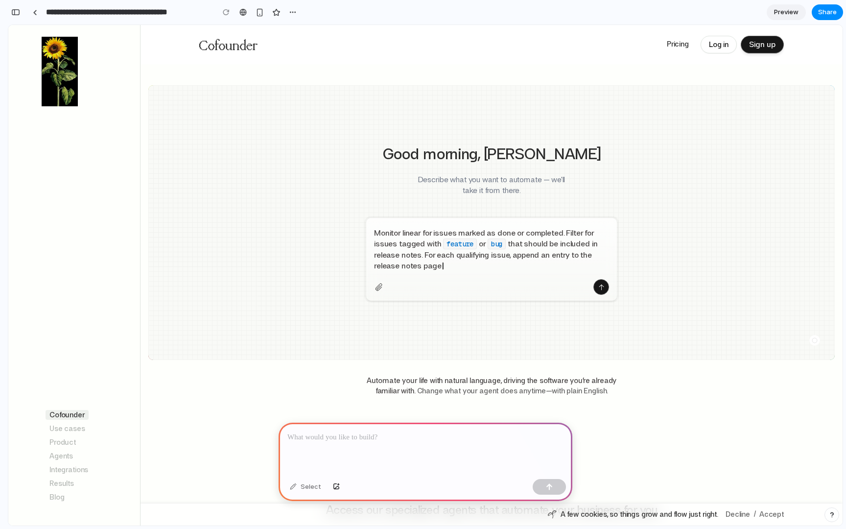
scroll to position [945, 0]
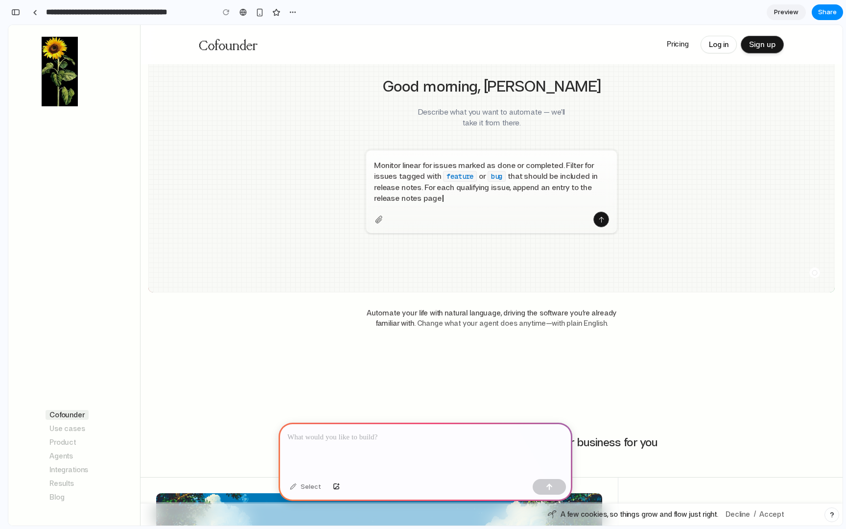
click at [483, 197] on span "M o n i t o r l i n e a r f o r i s s u e s m a r k e d a s d o n e o r c o m p…" at bounding box center [491, 182] width 235 height 44
click at [442, 193] on span "|" at bounding box center [442, 198] width 1 height 10
drag, startPoint x: 441, startPoint y: 193, endPoint x: 385, endPoint y: 192, distance: 56.3
click at [385, 192] on span "M o n i t o r l i n e a r f o r i s s u e s m a r k e d a s d o n e o r c o m p…" at bounding box center [491, 182] width 235 height 44
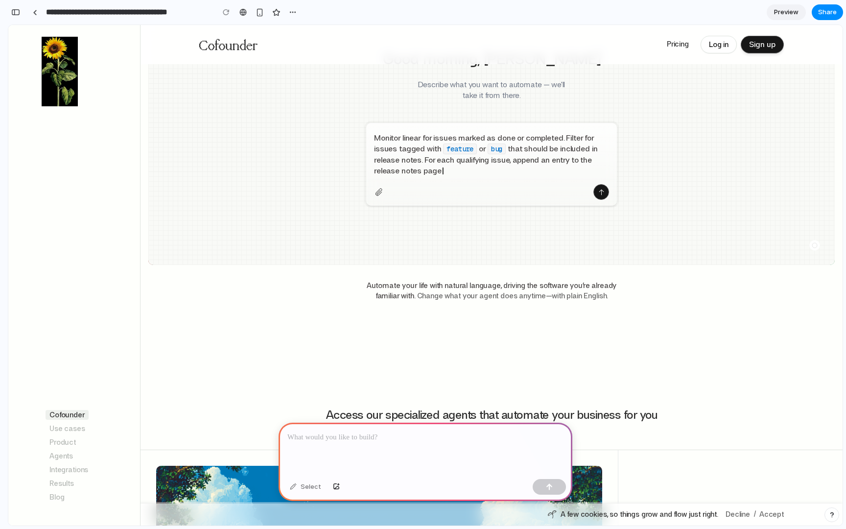
click at [445, 272] on div "Good morning, [PERSON_NAME] Describe what you want to automate — we'll take it …" at bounding box center [491, 145] width 686 height 311
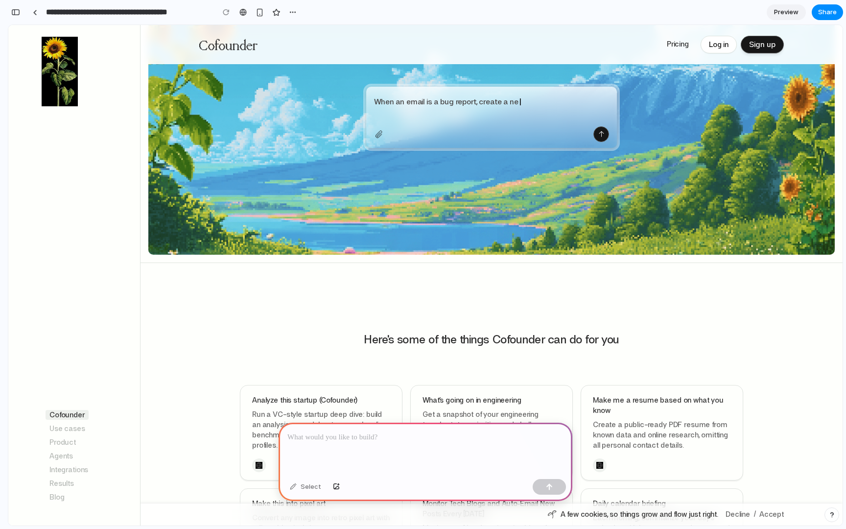
scroll to position [0, 0]
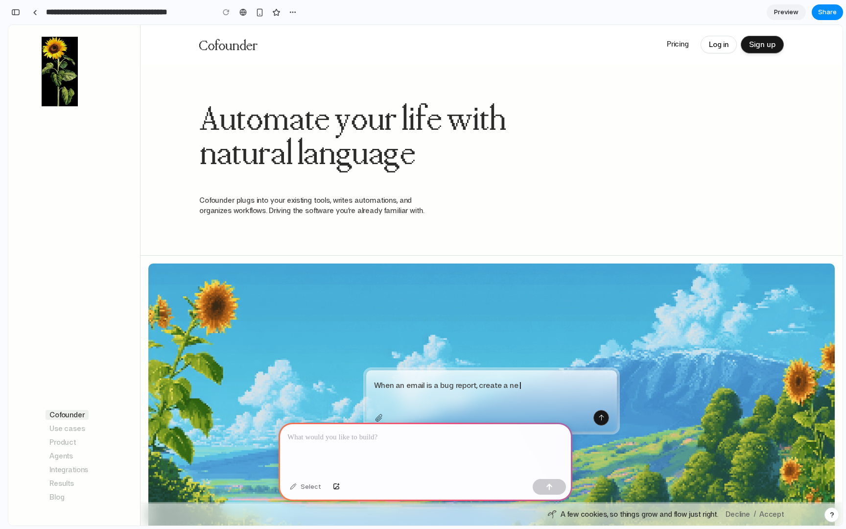
click at [347, 440] on p at bounding box center [425, 437] width 276 height 12
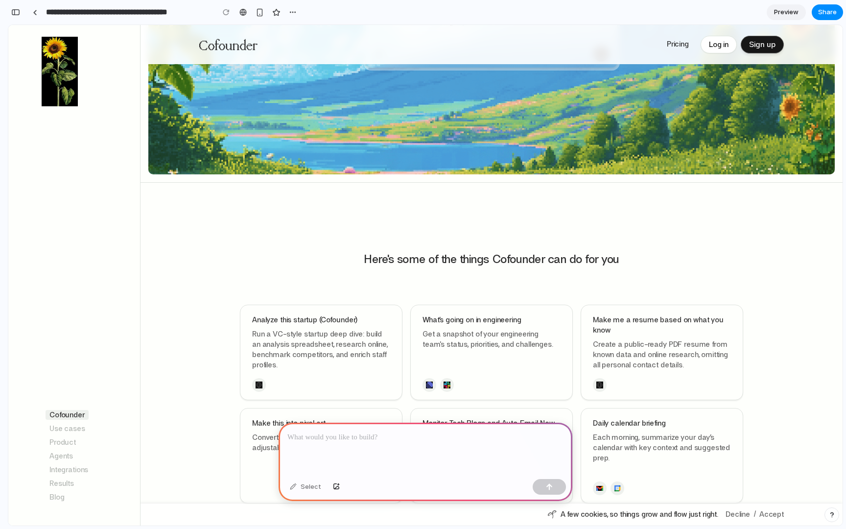
scroll to position [369, 0]
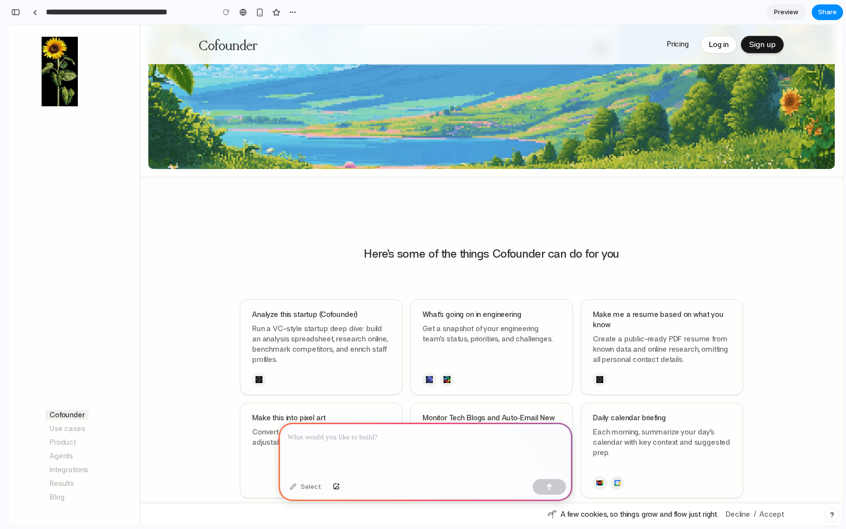
click at [333, 441] on p at bounding box center [425, 437] width 276 height 12
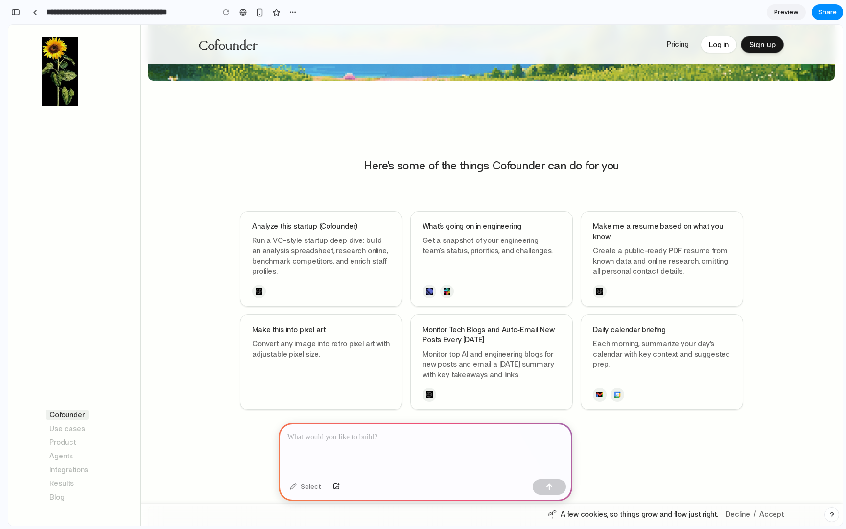
scroll to position [483, 0]
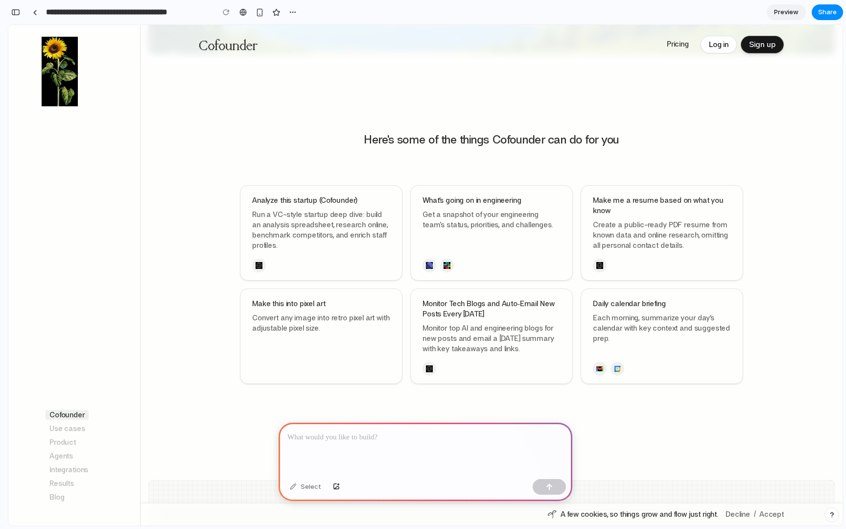
click at [389, 443] on div at bounding box center [425, 448] width 294 height 52
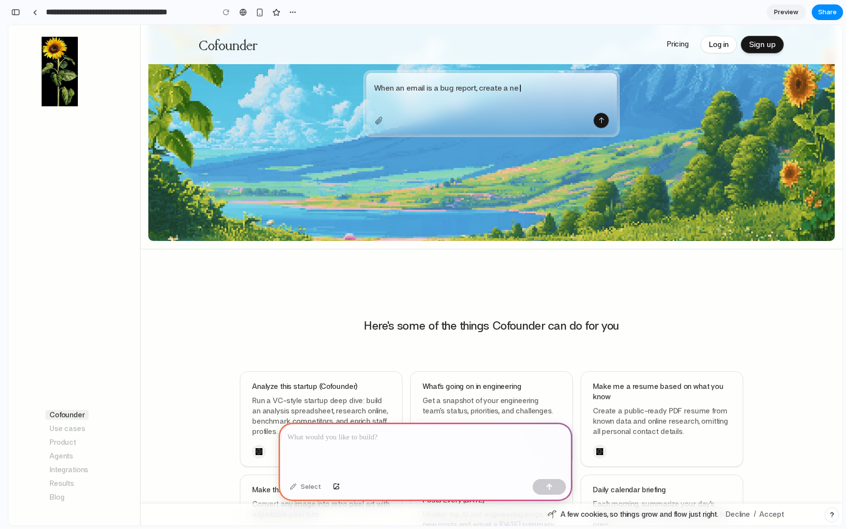
scroll to position [297, 0]
click at [382, 438] on p at bounding box center [425, 437] width 276 height 12
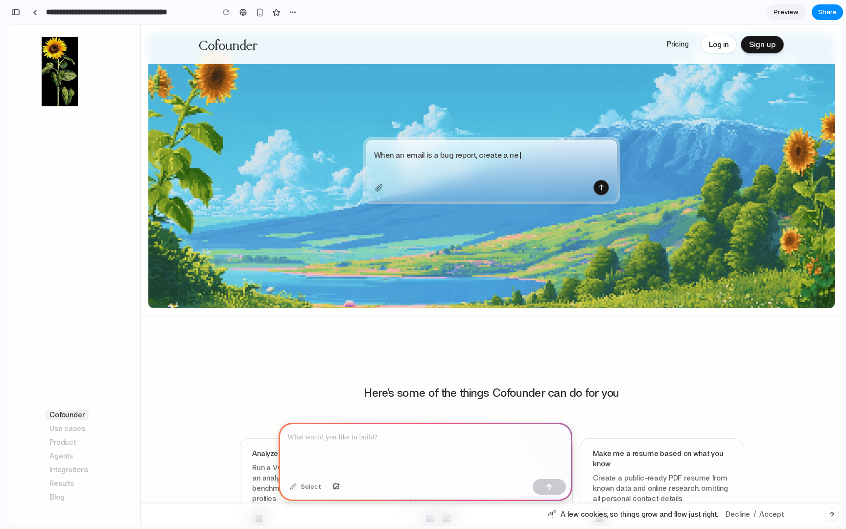
scroll to position [231, 0]
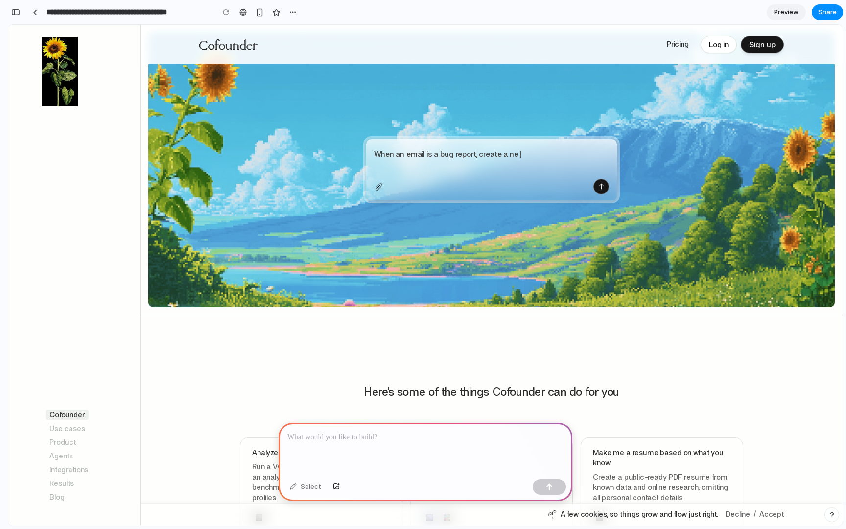
click at [360, 439] on p at bounding box center [425, 437] width 276 height 12
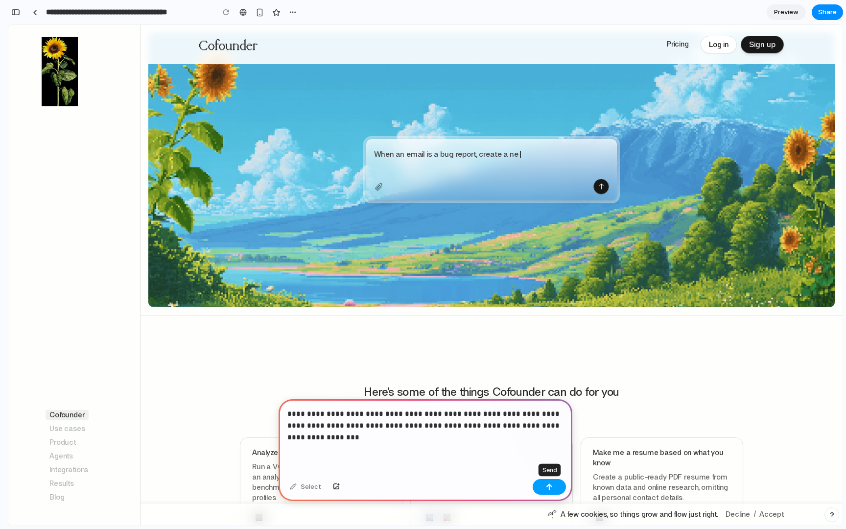
click at [546, 486] on div "button" at bounding box center [549, 486] width 7 height 7
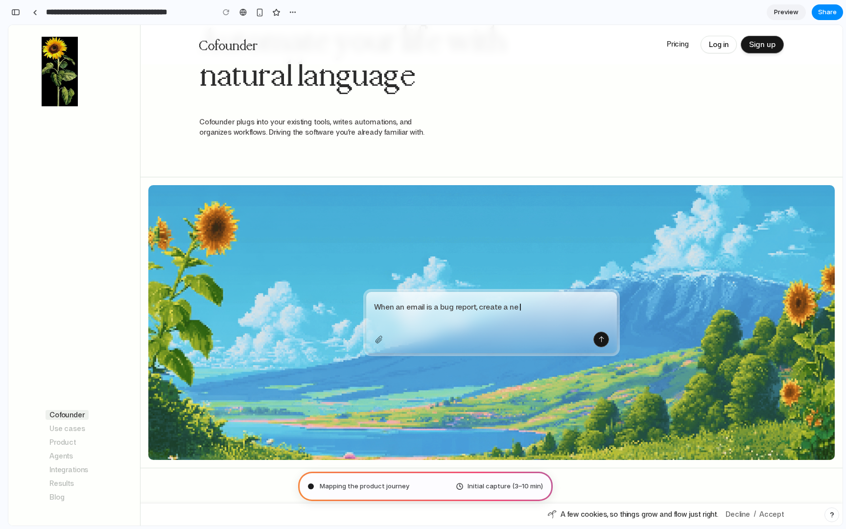
scroll to position [0, 0]
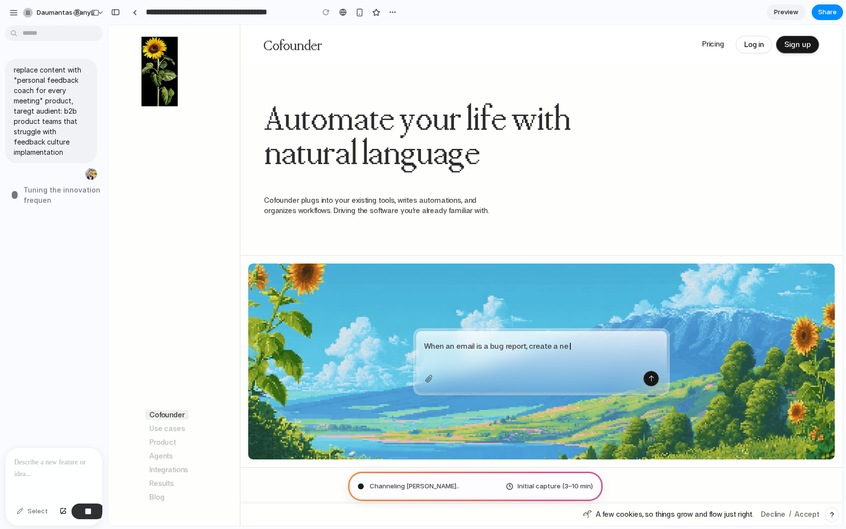
type input "**********"
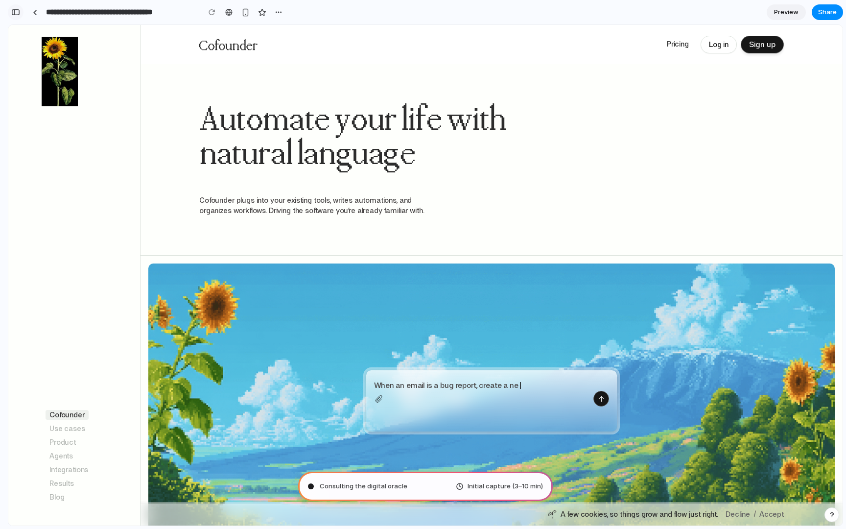
click at [13, 9] on div "button" at bounding box center [15, 12] width 9 height 7
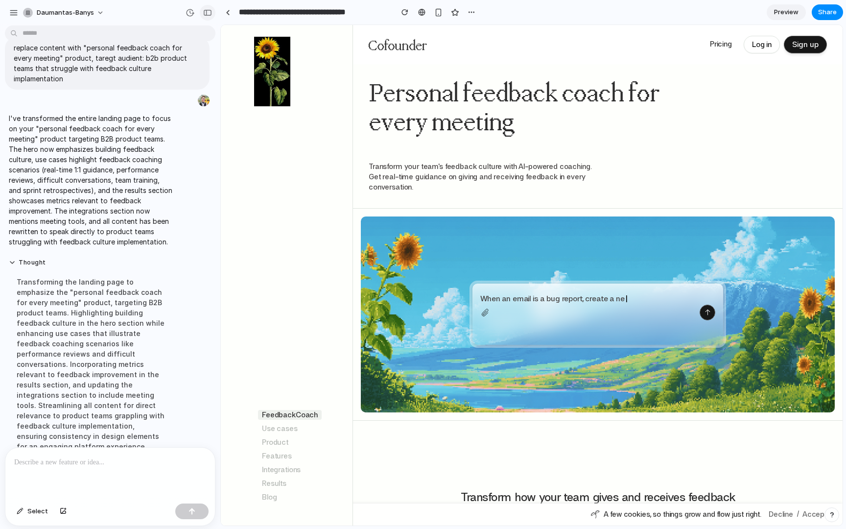
click at [208, 14] on div "button" at bounding box center [207, 12] width 9 height 7
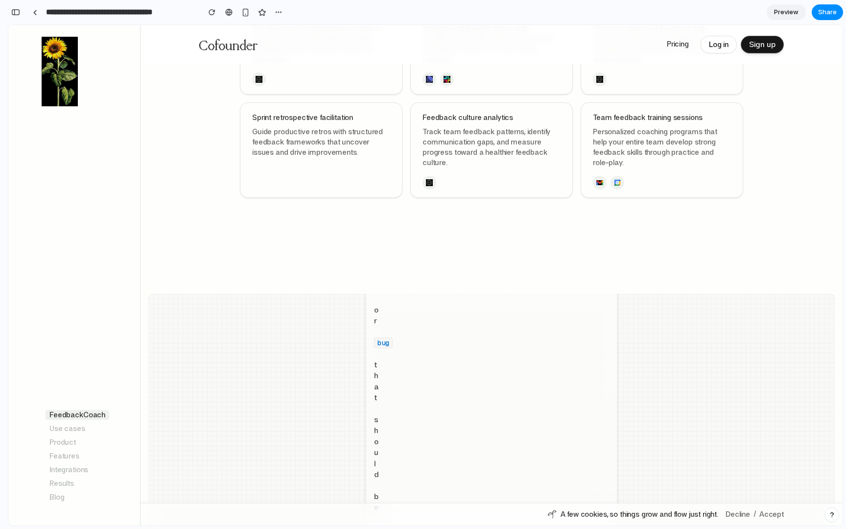
scroll to position [262, 0]
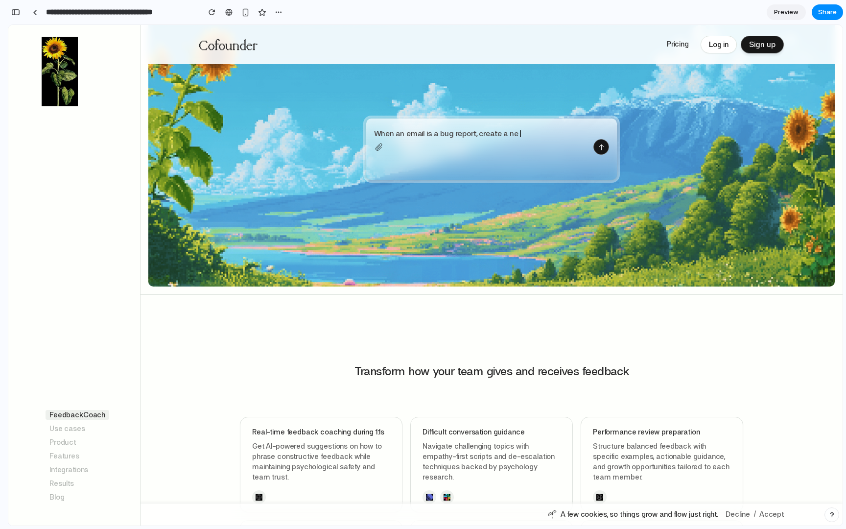
click at [798, 9] on link "Preview" at bounding box center [785, 12] width 39 height 16
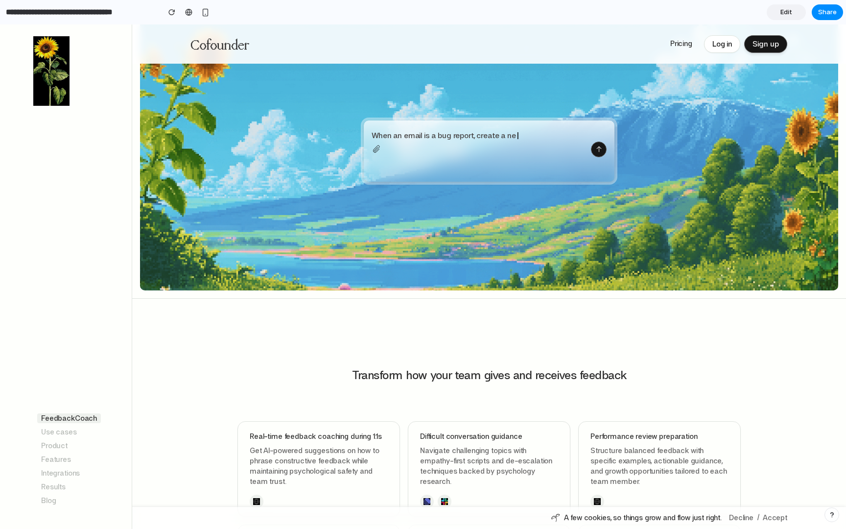
click at [787, 15] on span "Edit" at bounding box center [786, 12] width 12 height 10
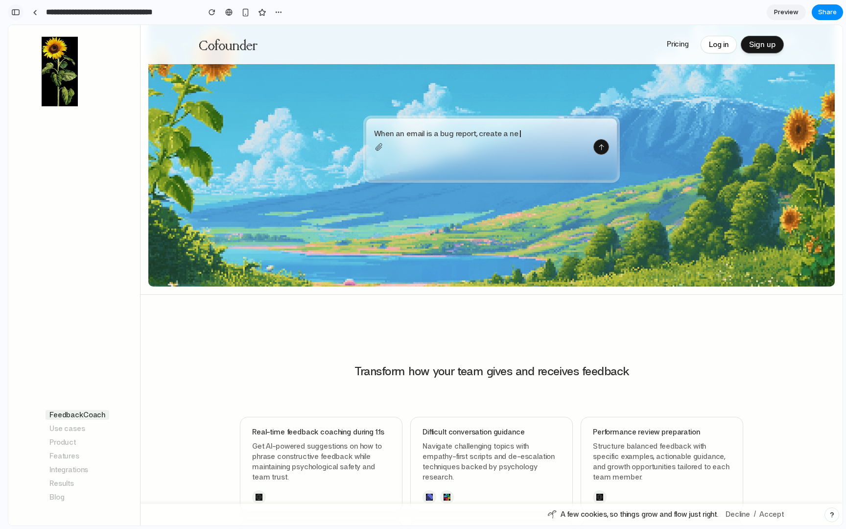
click at [18, 15] on div "button" at bounding box center [15, 12] width 9 height 7
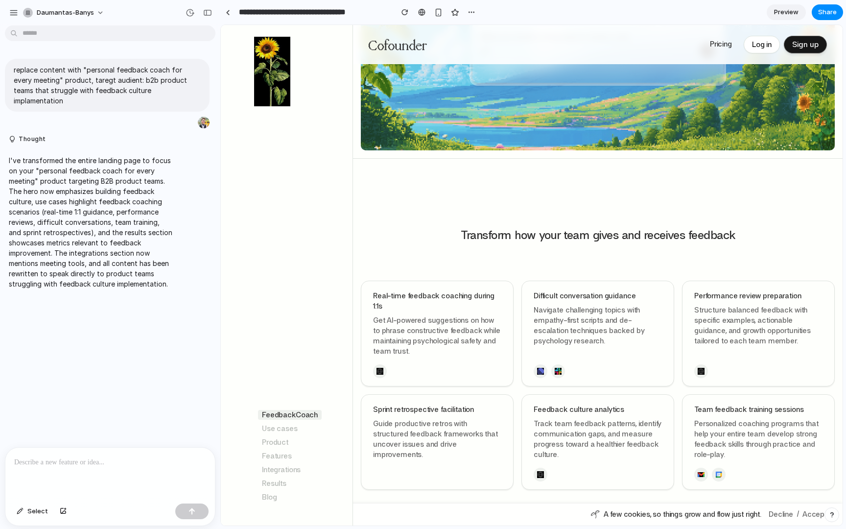
scroll to position [205, 0]
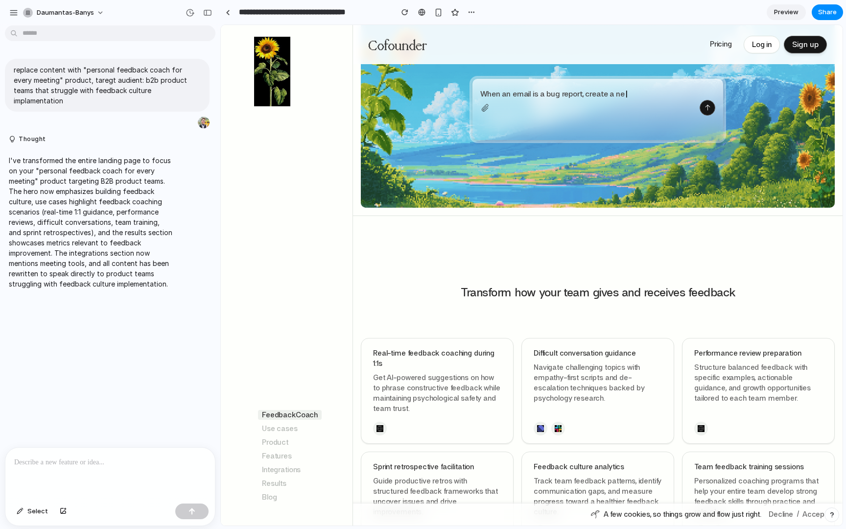
click at [788, 10] on span "Preview" at bounding box center [786, 12] width 24 height 10
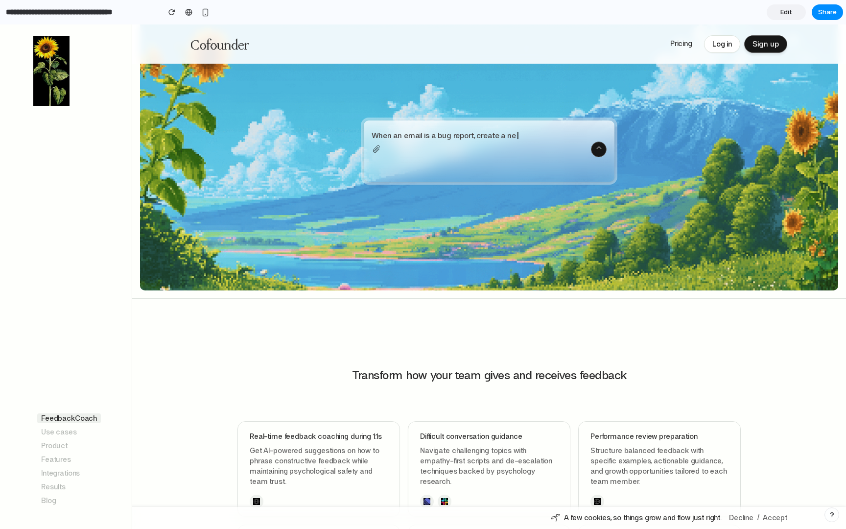
click at [791, 6] on link "Edit" at bounding box center [785, 12] width 39 height 16
